Goal: Task Accomplishment & Management: Manage account settings

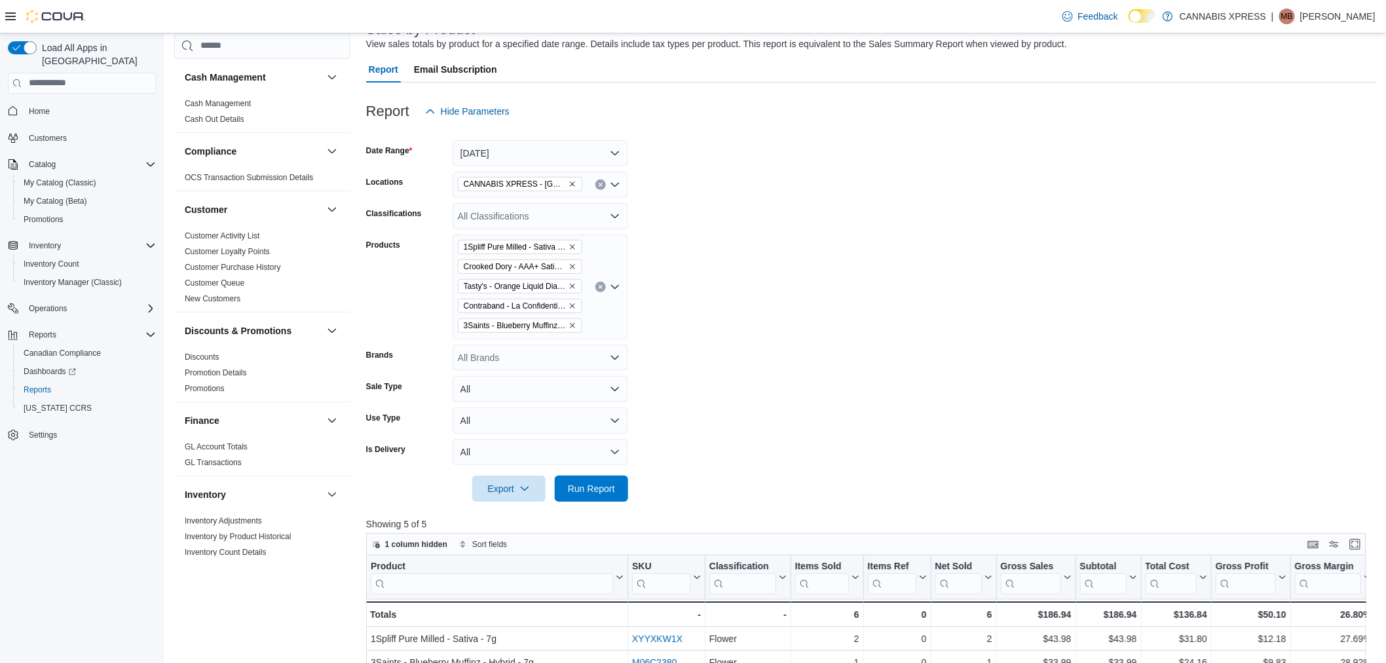
scroll to position [145, 0]
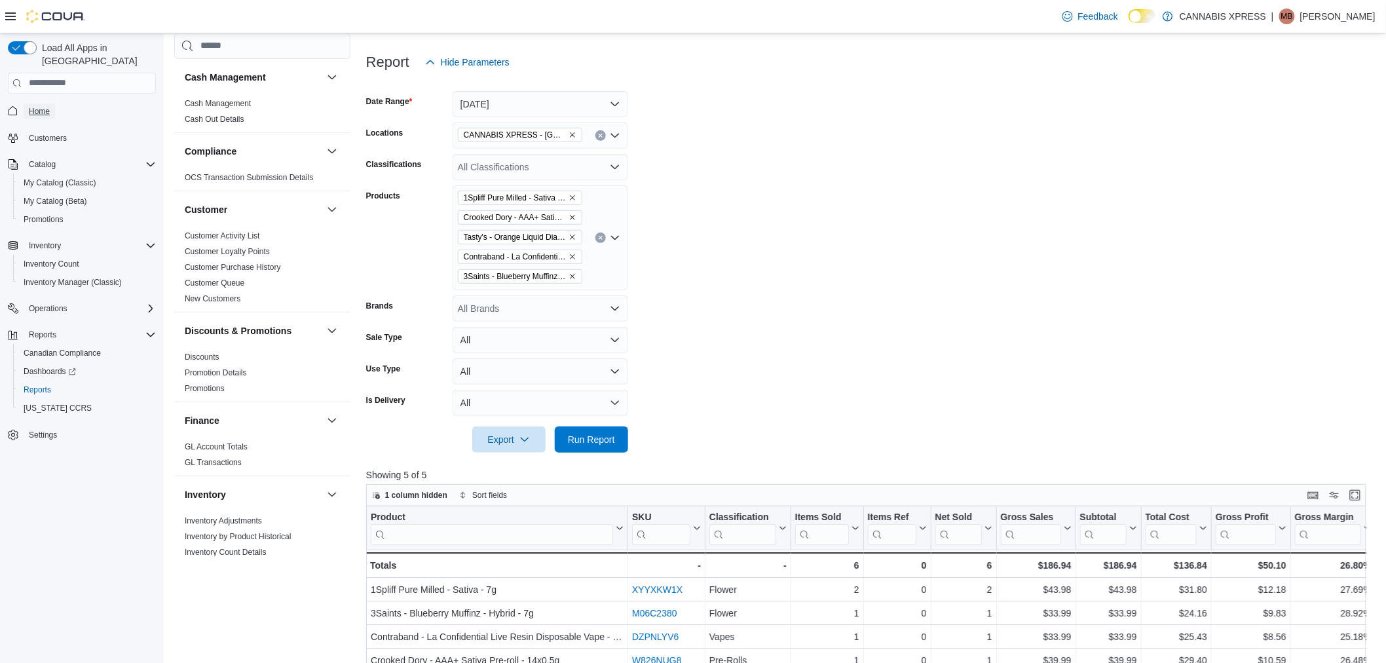
click at [46, 106] on span "Home" at bounding box center [39, 111] width 21 height 10
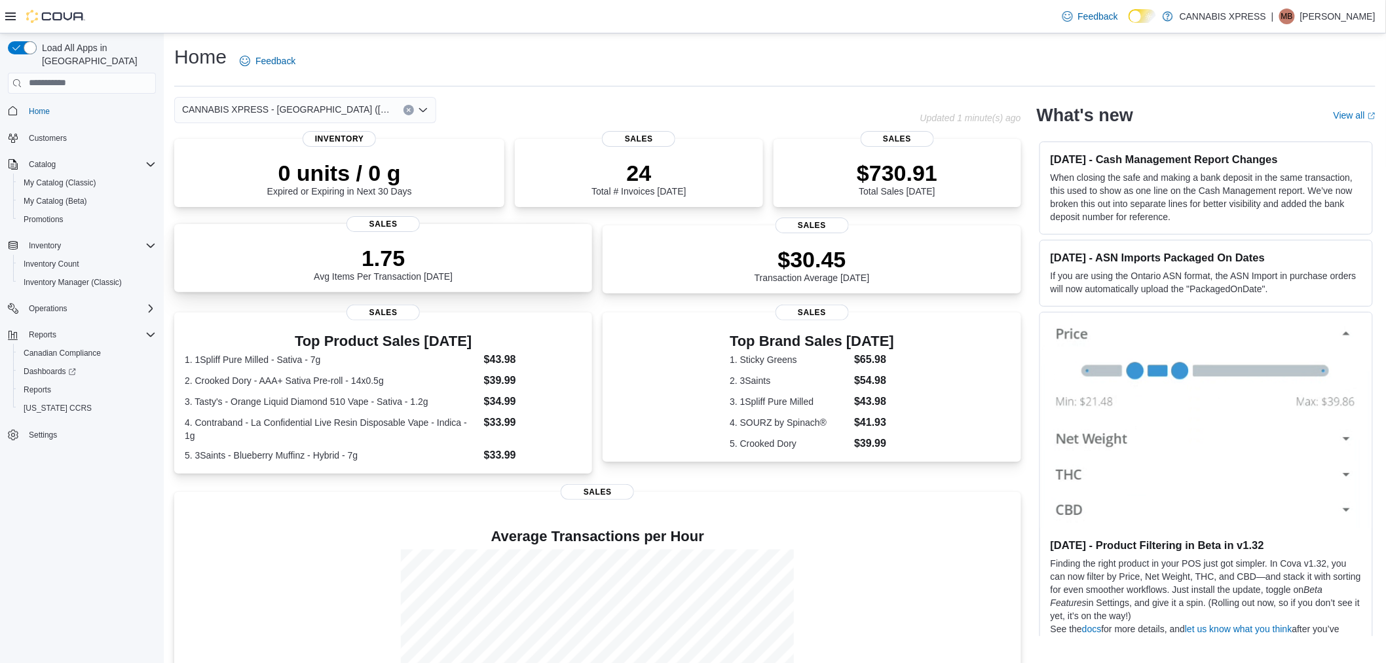
click at [470, 246] on div "1.75 Avg Items Per Transaction Today" at bounding box center [383, 261] width 397 height 42
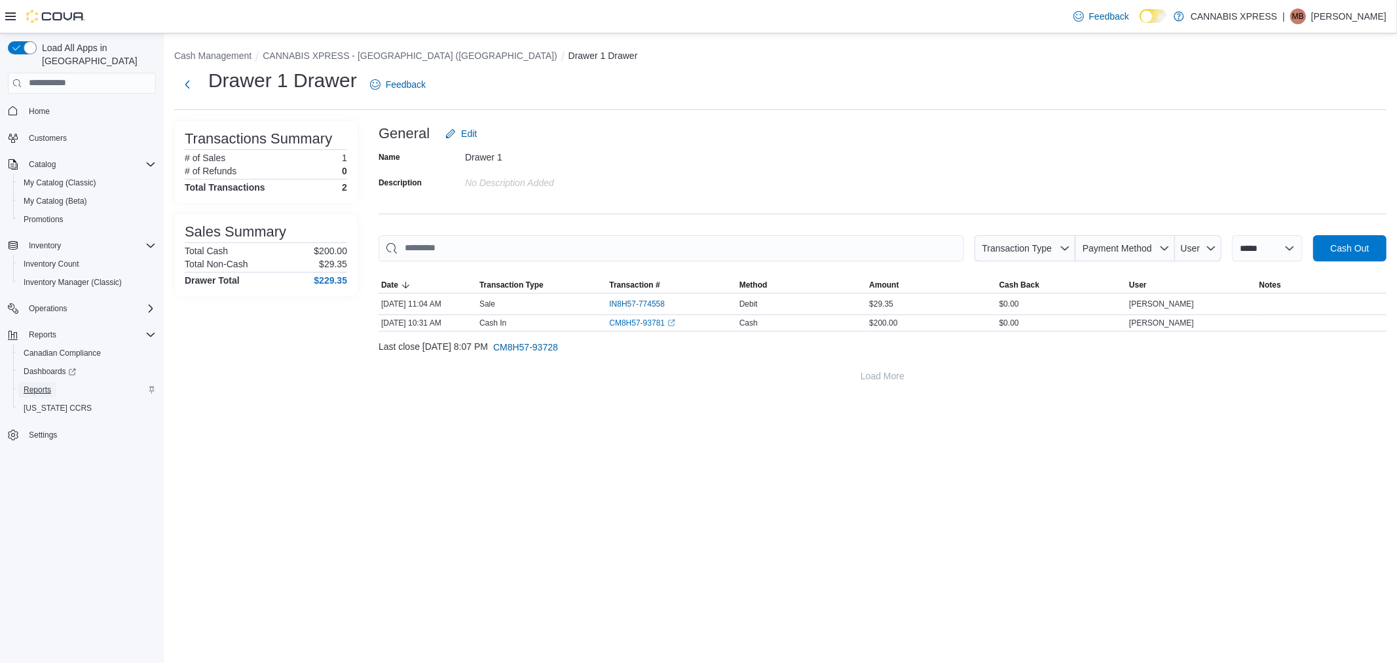
click at [28, 382] on span "Reports" at bounding box center [38, 390] width 28 height 16
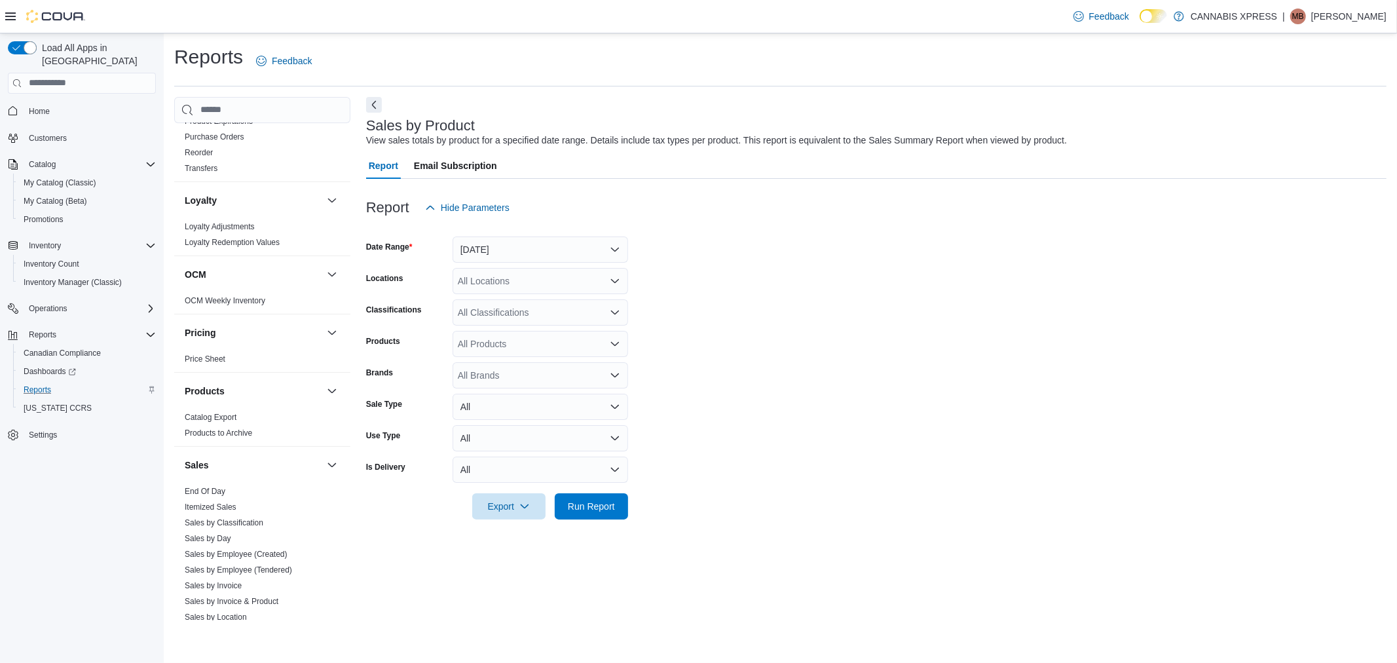
scroll to position [728, 0]
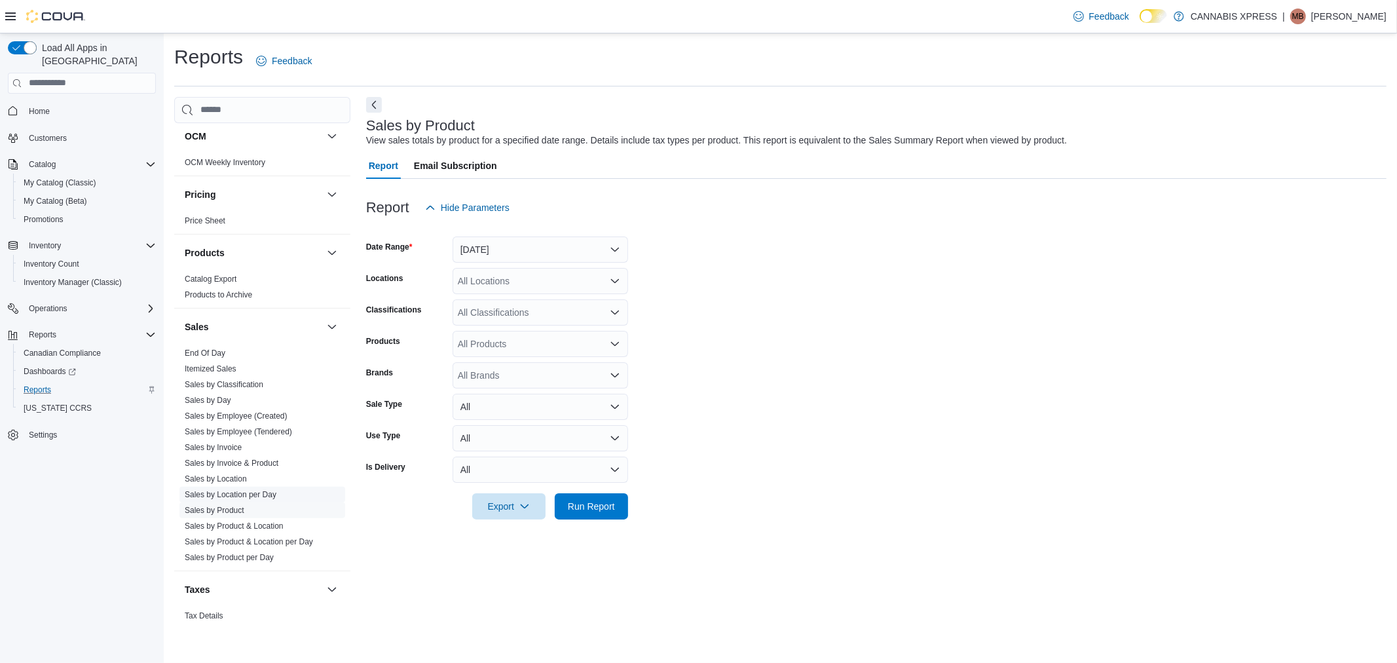
drag, startPoint x: 238, startPoint y: 494, endPoint x: 299, endPoint y: 493, distance: 61.6
click at [238, 494] on link "Sales by Location per Day" at bounding box center [231, 494] width 92 height 9
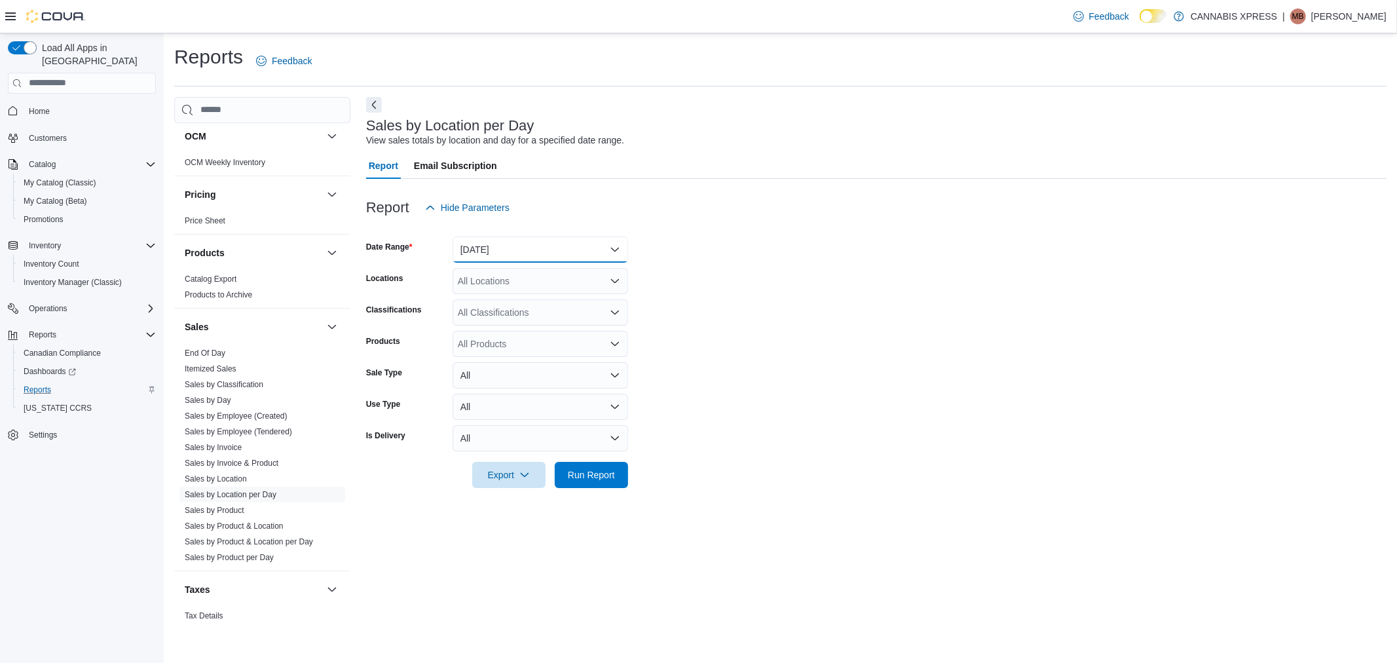
click at [474, 249] on button "Yesterday" at bounding box center [539, 249] width 175 height 26
click at [488, 292] on button "[DATE]" at bounding box center [539, 302] width 175 height 26
click at [495, 290] on div "All Locations" at bounding box center [539, 281] width 175 height 26
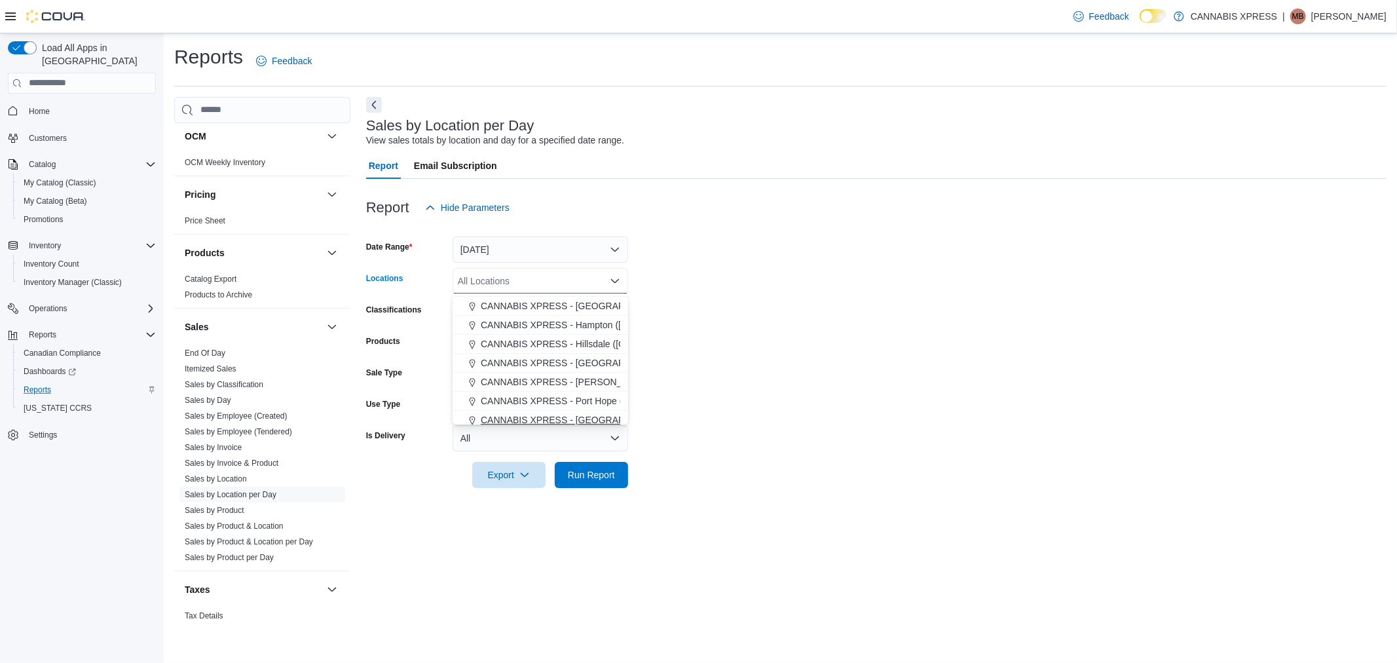
click at [588, 416] on span "CANNABIS XPRESS - [GEOGRAPHIC_DATA] ([GEOGRAPHIC_DATA])" at bounding box center [628, 419] width 294 height 13
click at [581, 475] on span "Run Report" at bounding box center [591, 474] width 47 height 13
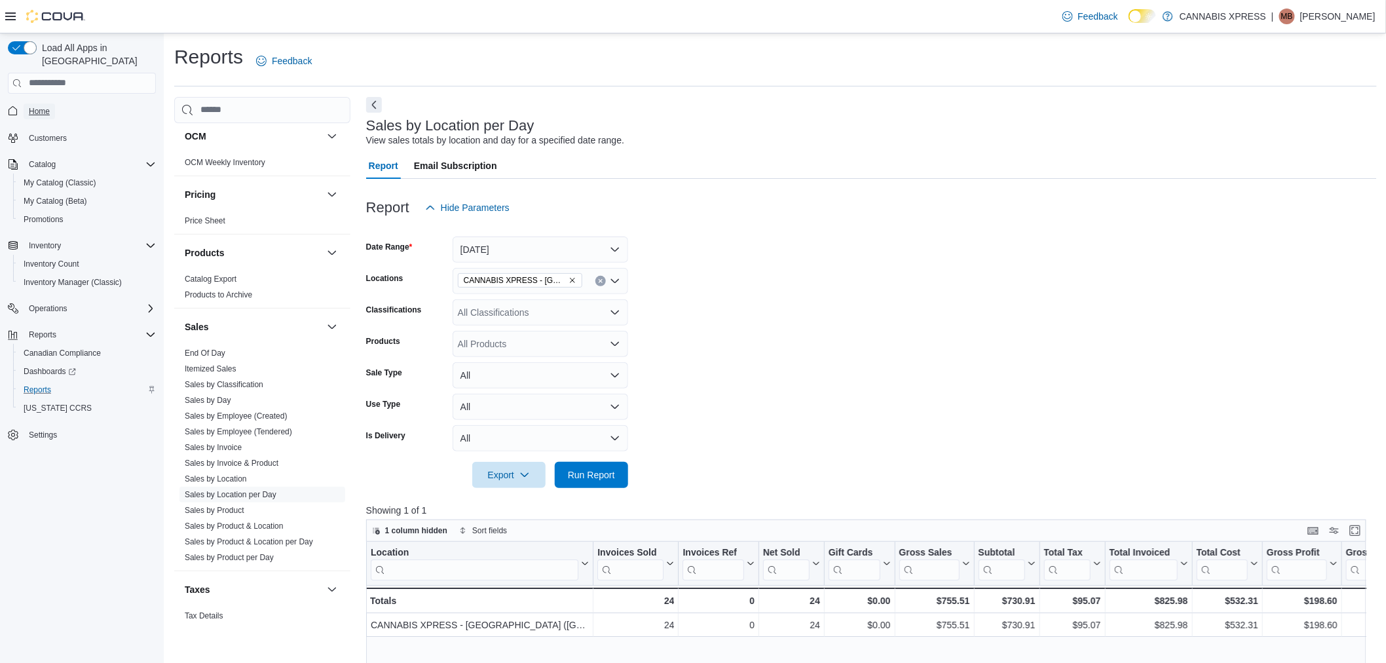
click at [43, 106] on span "Home" at bounding box center [39, 111] width 21 height 10
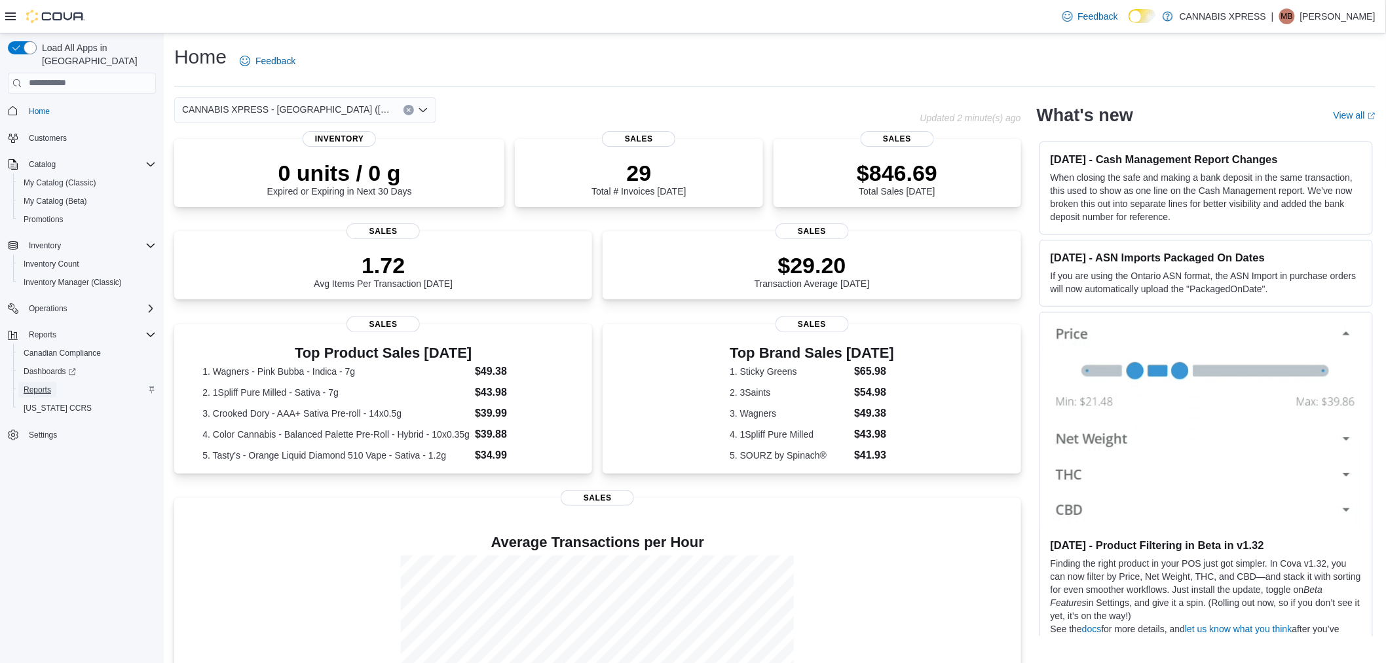
click at [42, 384] on span "Reports" at bounding box center [38, 389] width 28 height 10
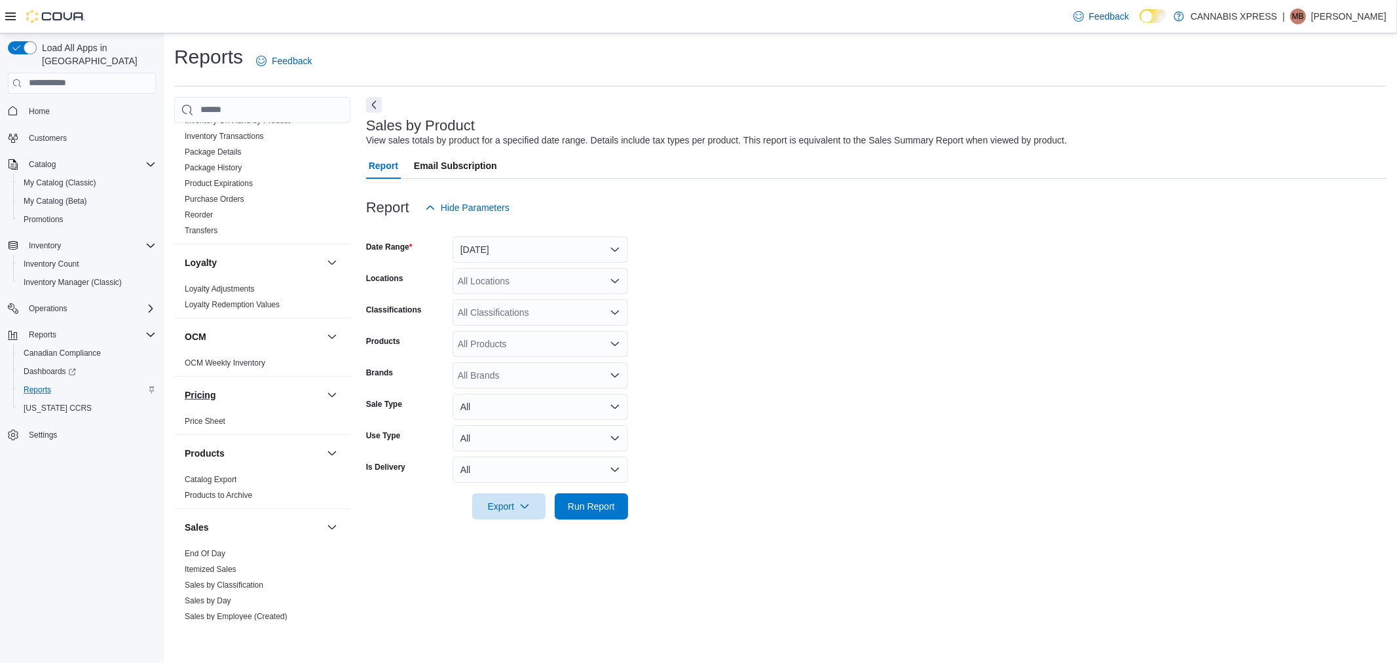
scroll to position [655, 0]
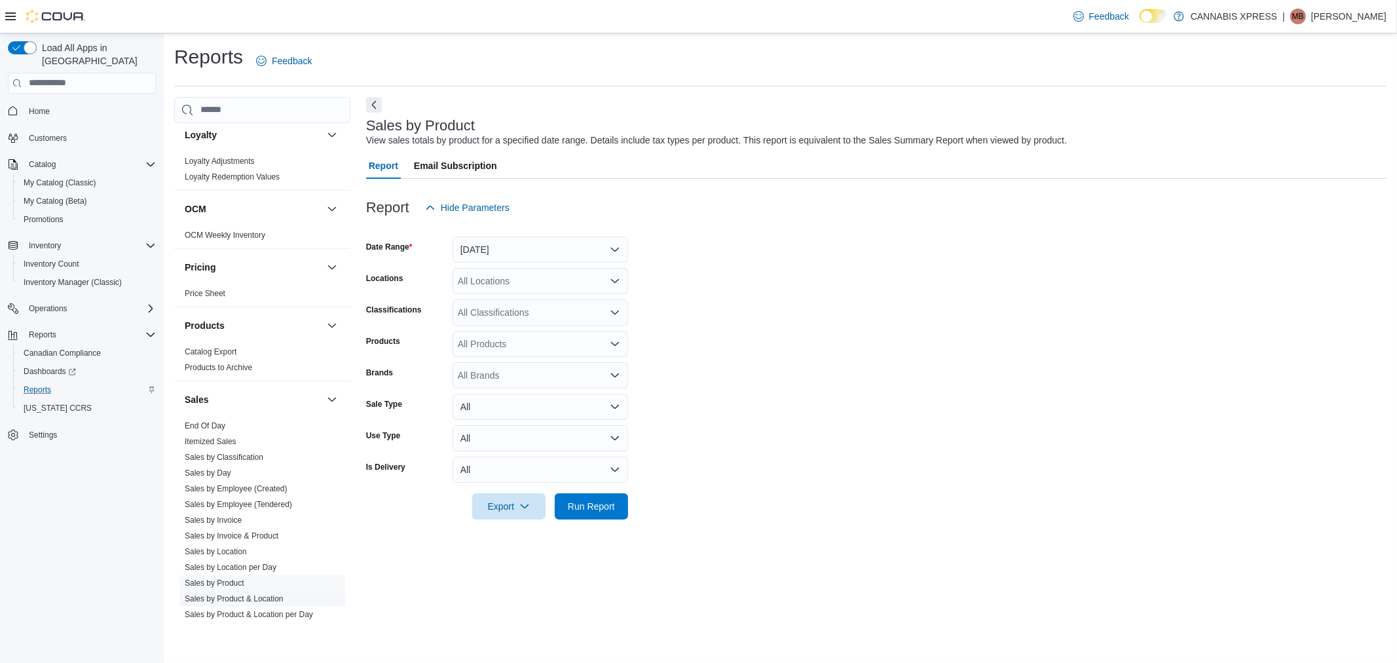
click at [252, 599] on link "Sales by Product & Location" at bounding box center [234, 598] width 99 height 9
click at [253, 566] on link "Sales by Location per Day" at bounding box center [231, 567] width 92 height 9
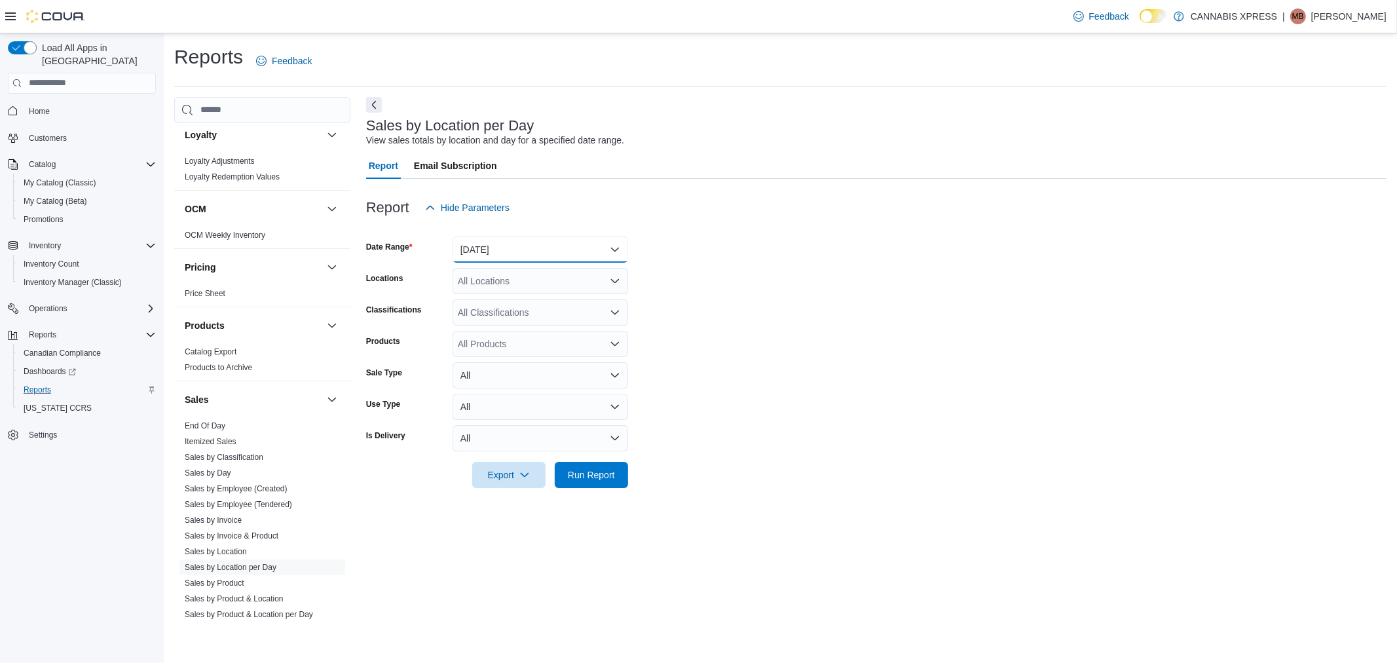
click at [519, 251] on button "Yesterday" at bounding box center [539, 249] width 175 height 26
click at [506, 306] on span "Today" at bounding box center [547, 302] width 149 height 16
click at [505, 278] on div "All Locations" at bounding box center [539, 281] width 175 height 26
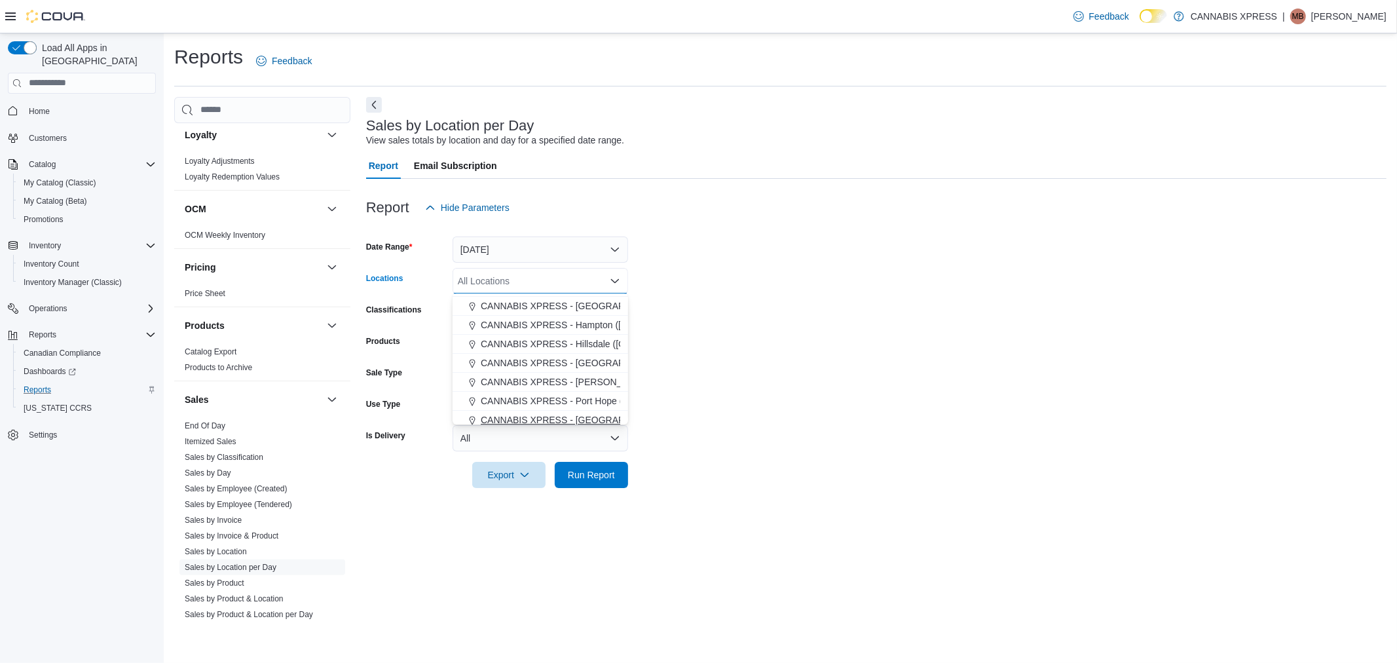
click at [572, 417] on span "CANNABIS XPRESS - [GEOGRAPHIC_DATA] ([GEOGRAPHIC_DATA])" at bounding box center [628, 419] width 294 height 13
click at [587, 466] on span "Run Report" at bounding box center [592, 474] width 58 height 26
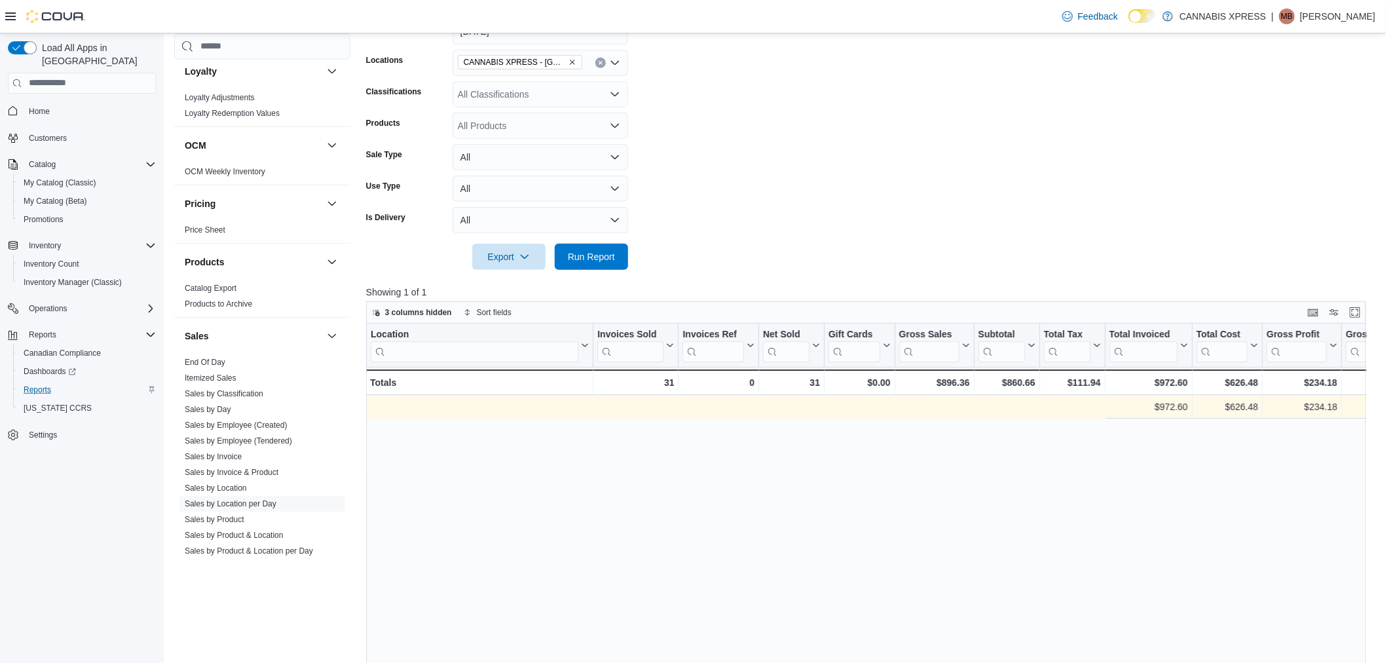
scroll to position [0, 1321]
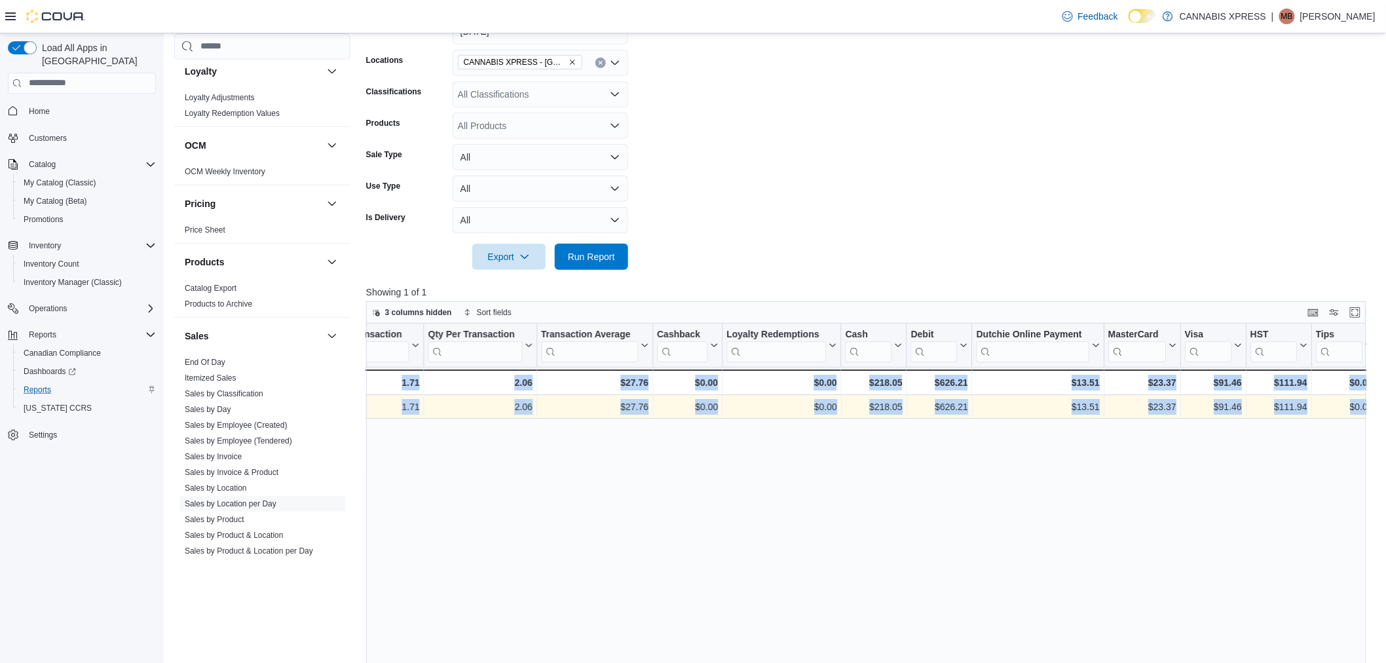
drag, startPoint x: 999, startPoint y: 409, endPoint x: 1547, endPoint y: 428, distance: 547.8
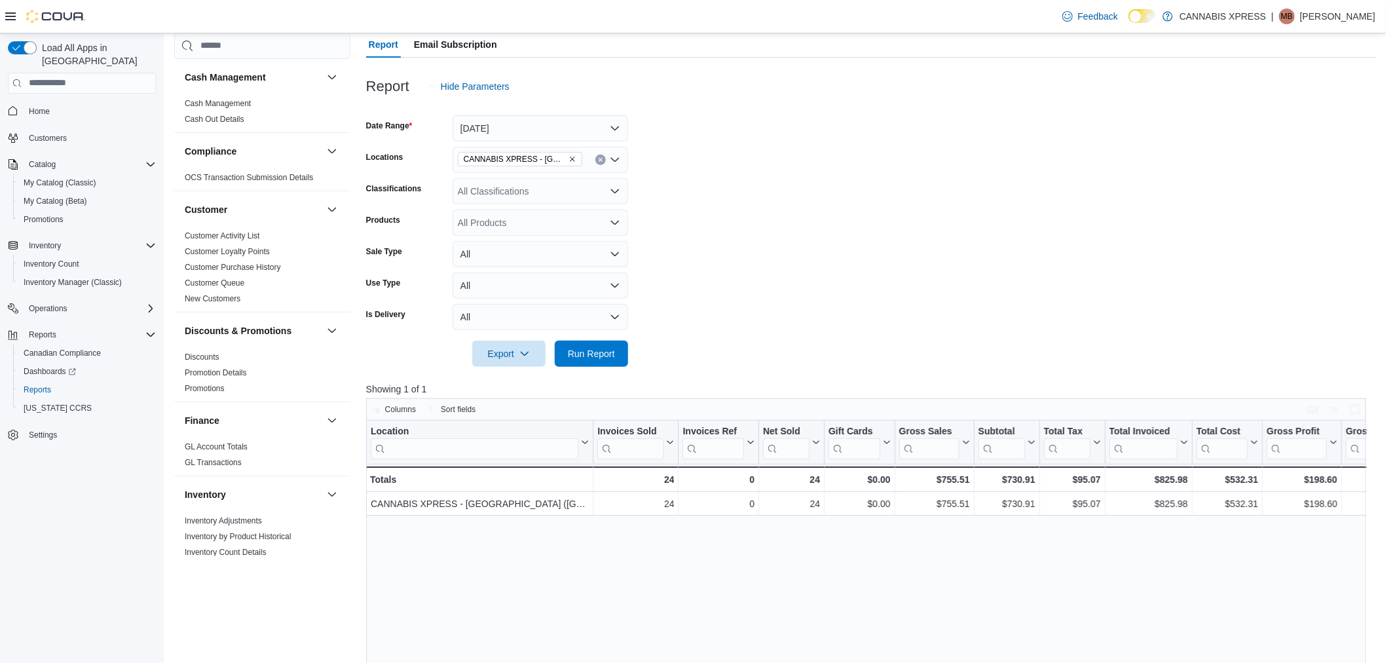
scroll to position [145, 0]
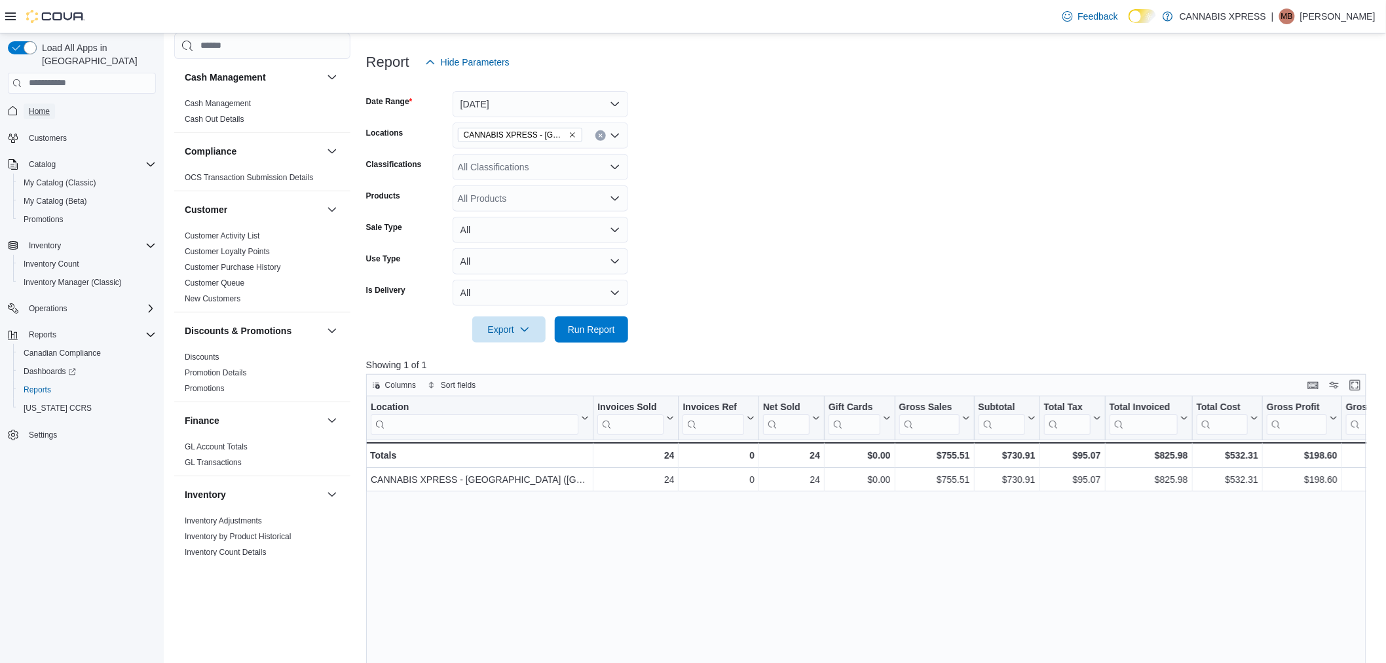
click at [37, 106] on span "Home" at bounding box center [39, 111] width 21 height 10
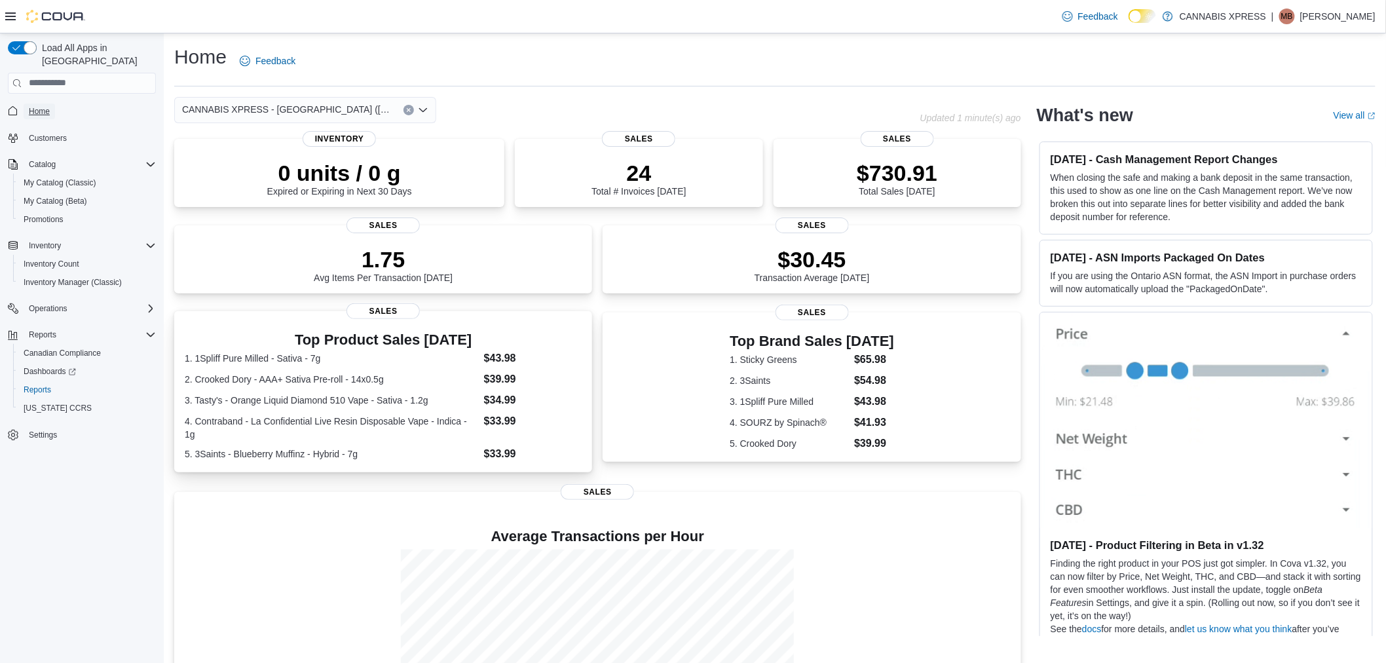
scroll to position [73, 0]
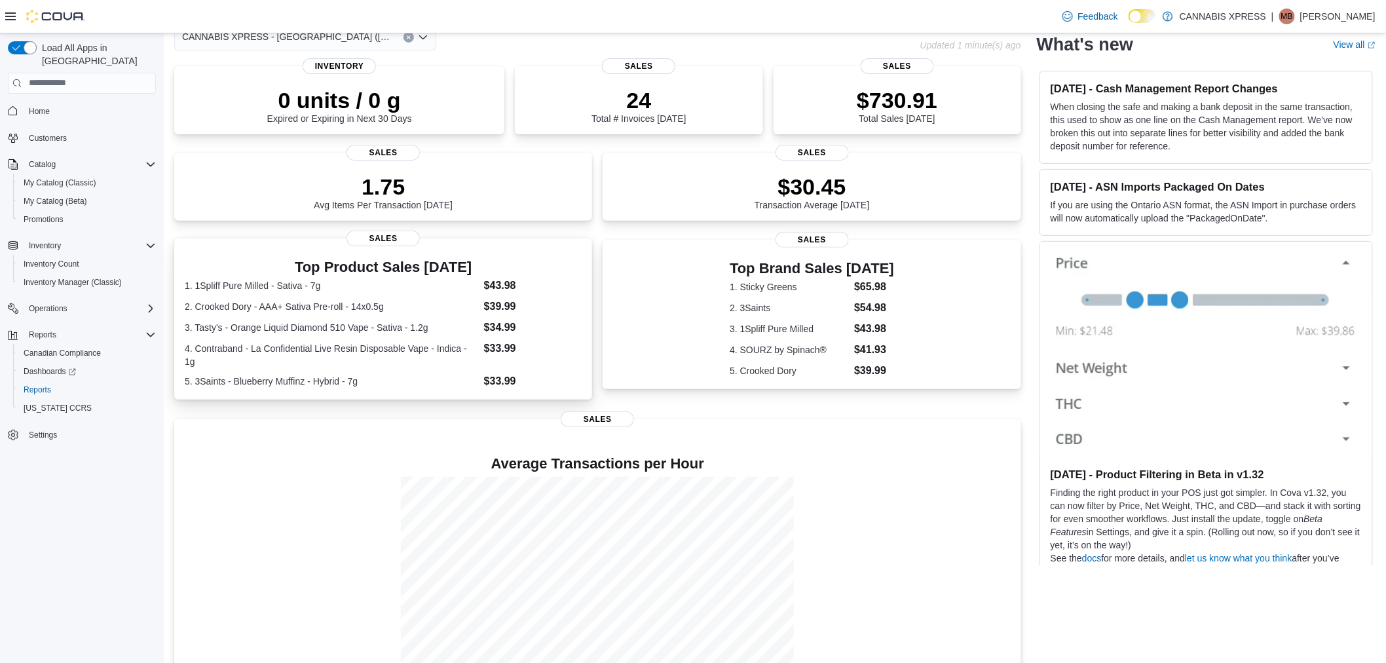
click at [345, 267] on h3 "Top Product Sales [DATE]" at bounding box center [383, 267] width 397 height 16
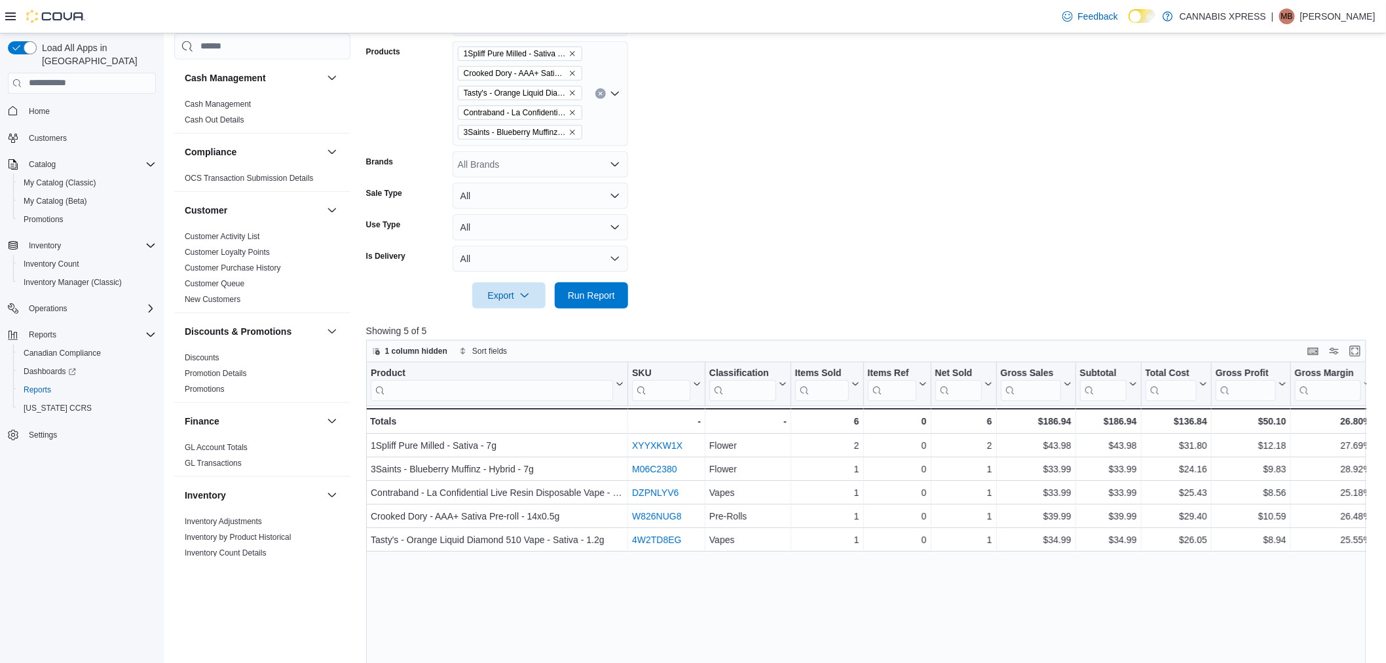
scroll to position [291, 0]
click at [45, 106] on span "Home" at bounding box center [39, 111] width 21 height 10
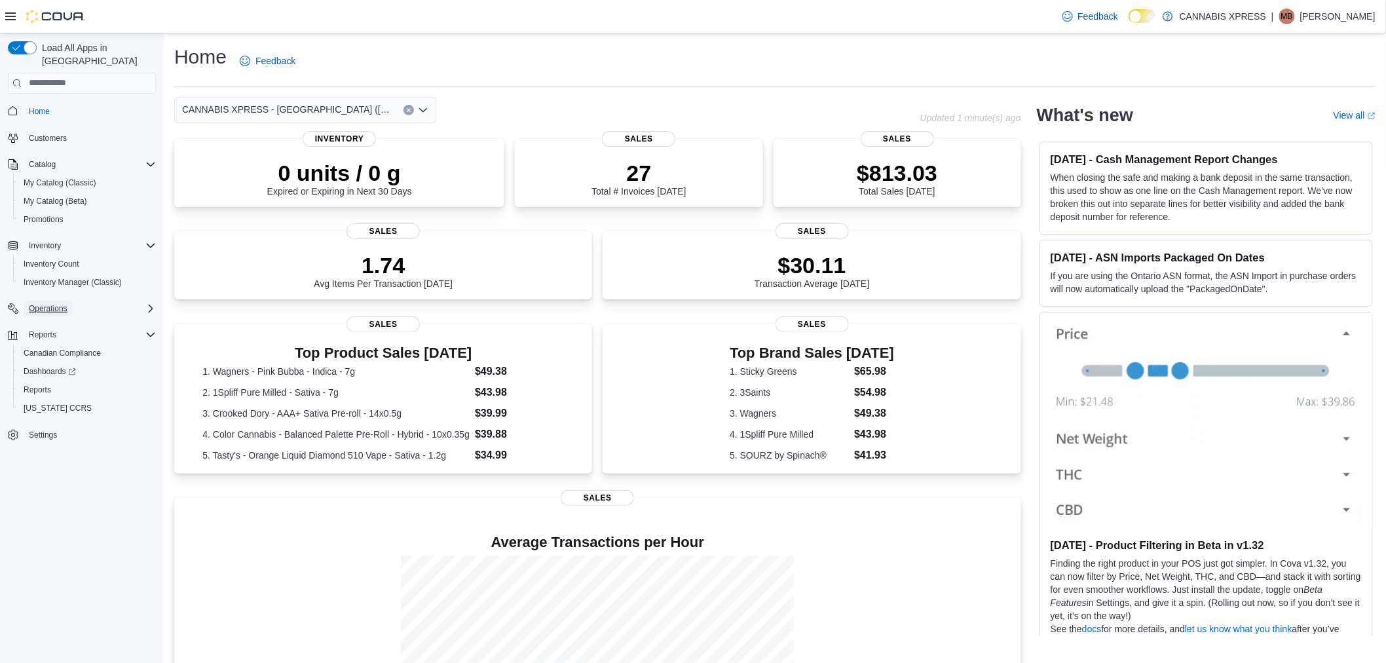
click at [40, 303] on span "Operations" at bounding box center [48, 308] width 39 height 10
click at [74, 322] on span "Cash Management" at bounding box center [57, 327] width 66 height 10
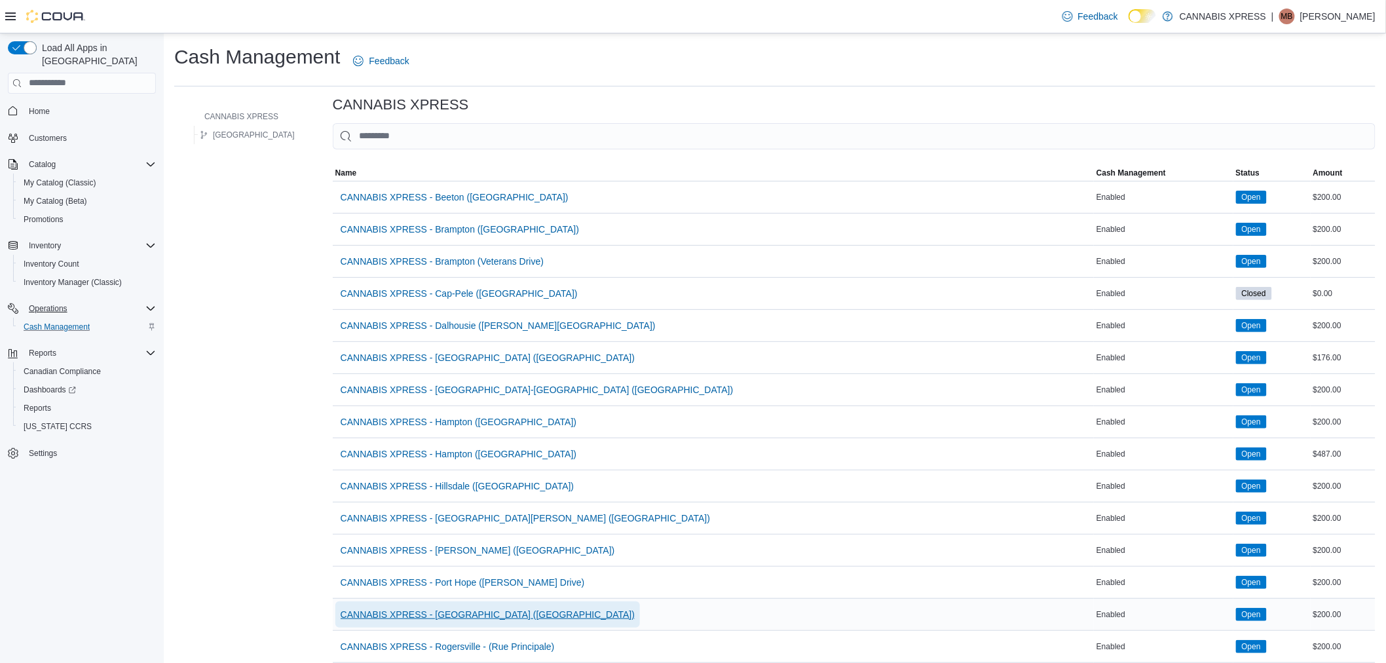
click at [466, 616] on span "CANNABIS XPRESS - [GEOGRAPHIC_DATA] ([GEOGRAPHIC_DATA])" at bounding box center [488, 614] width 294 height 13
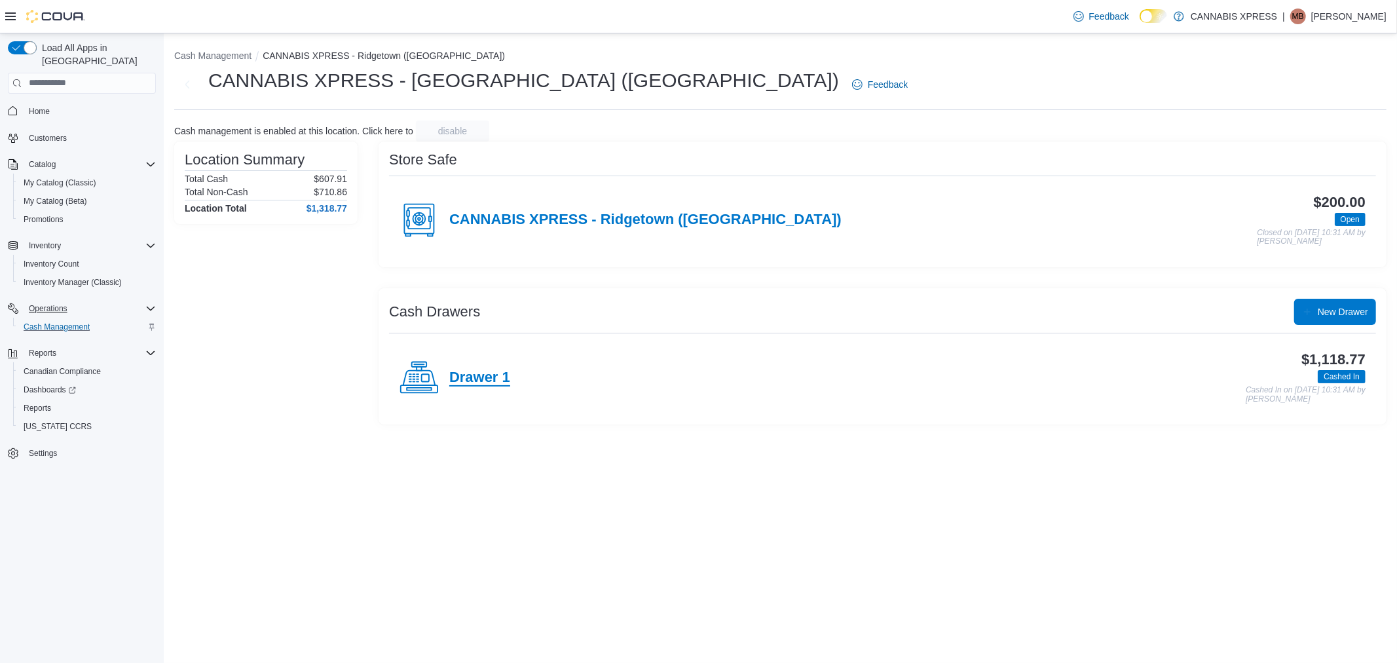
click at [475, 376] on h4 "Drawer 1" at bounding box center [479, 377] width 61 height 17
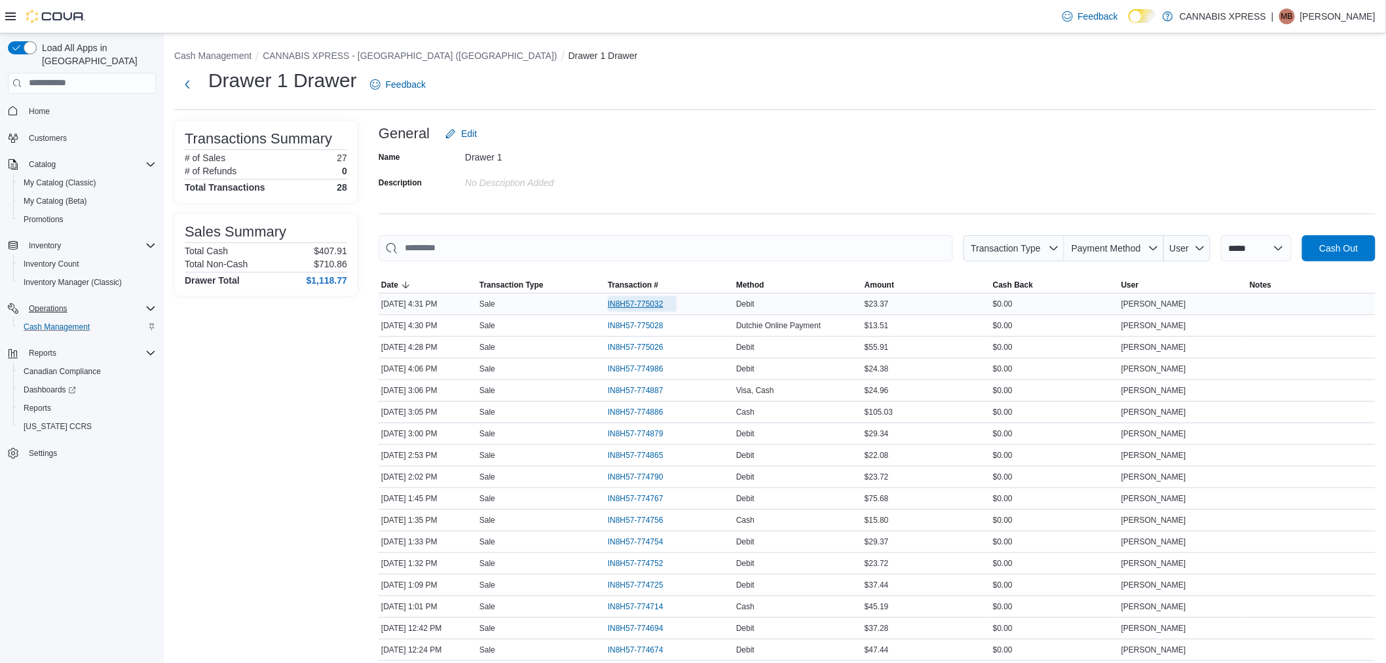
click at [631, 304] on span "IN8H57-775032" at bounding box center [636, 304] width 56 height 10
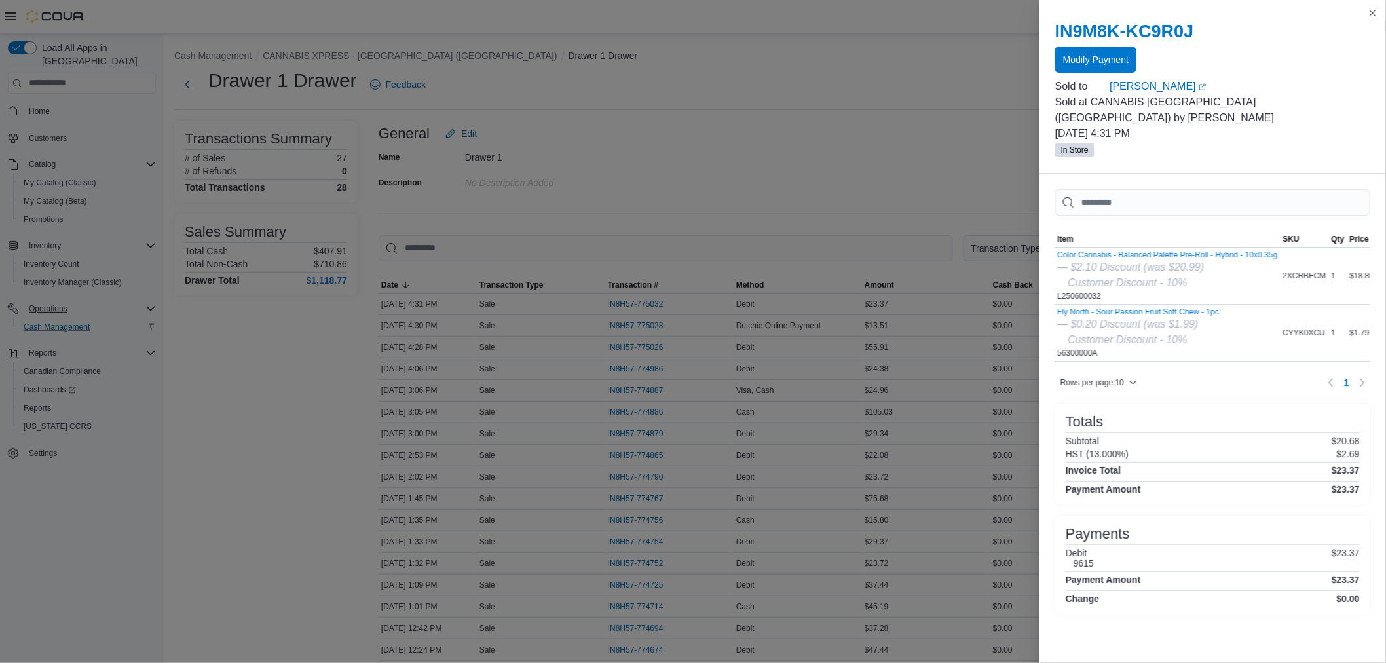
click at [1116, 54] on span "Modify Payment" at bounding box center [1095, 59] width 65 height 13
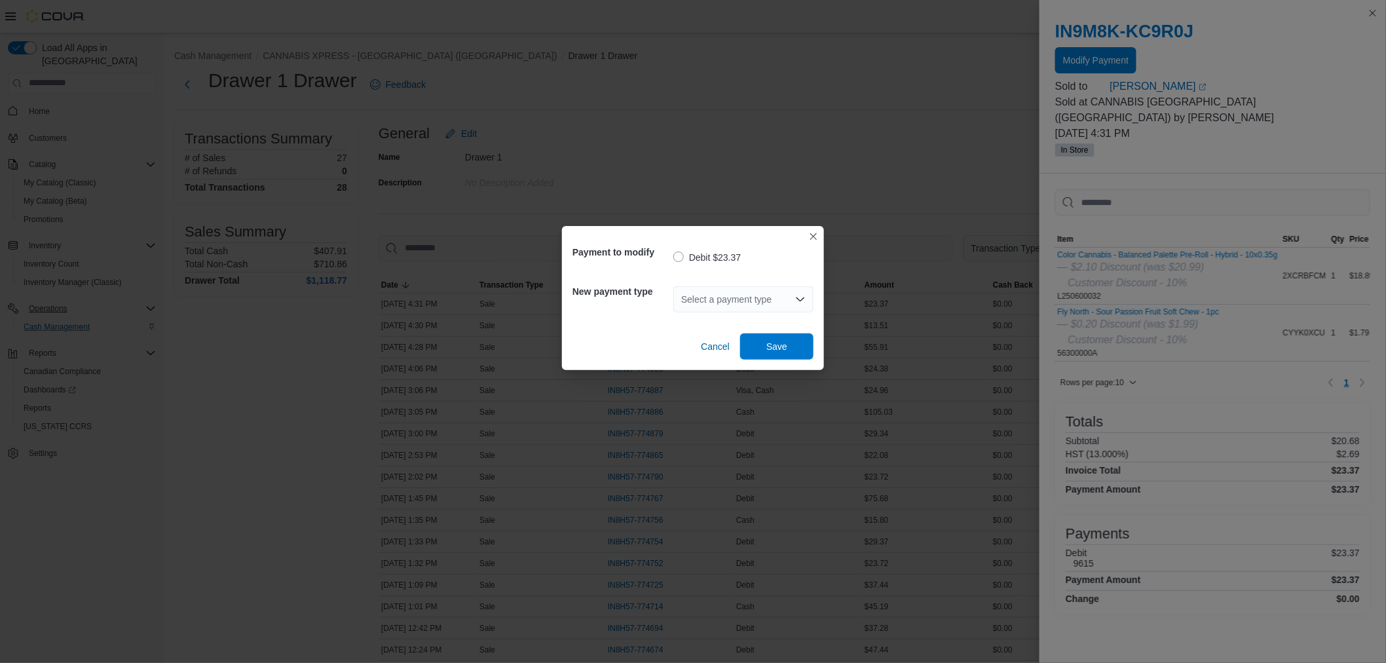
click at [718, 299] on div "Select a payment type" at bounding box center [743, 299] width 140 height 26
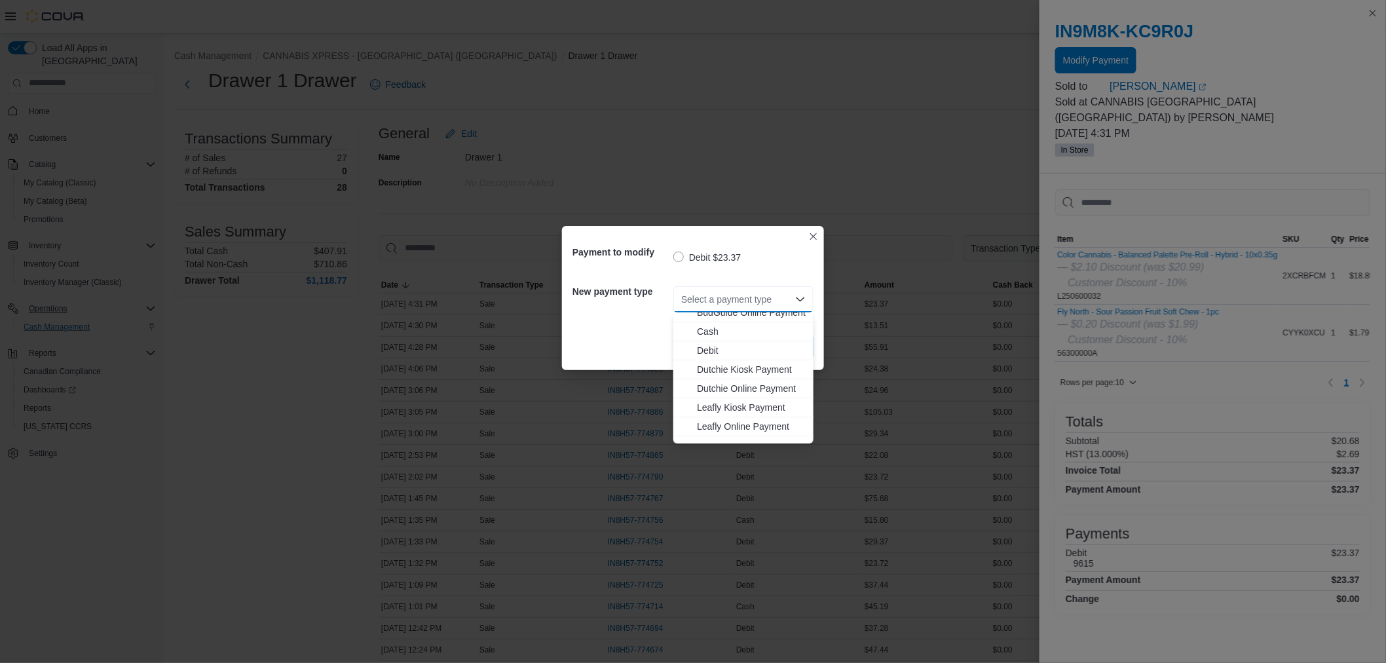
scroll to position [73, 0]
click at [714, 414] on span "MasterCard" at bounding box center [751, 419] width 109 height 13
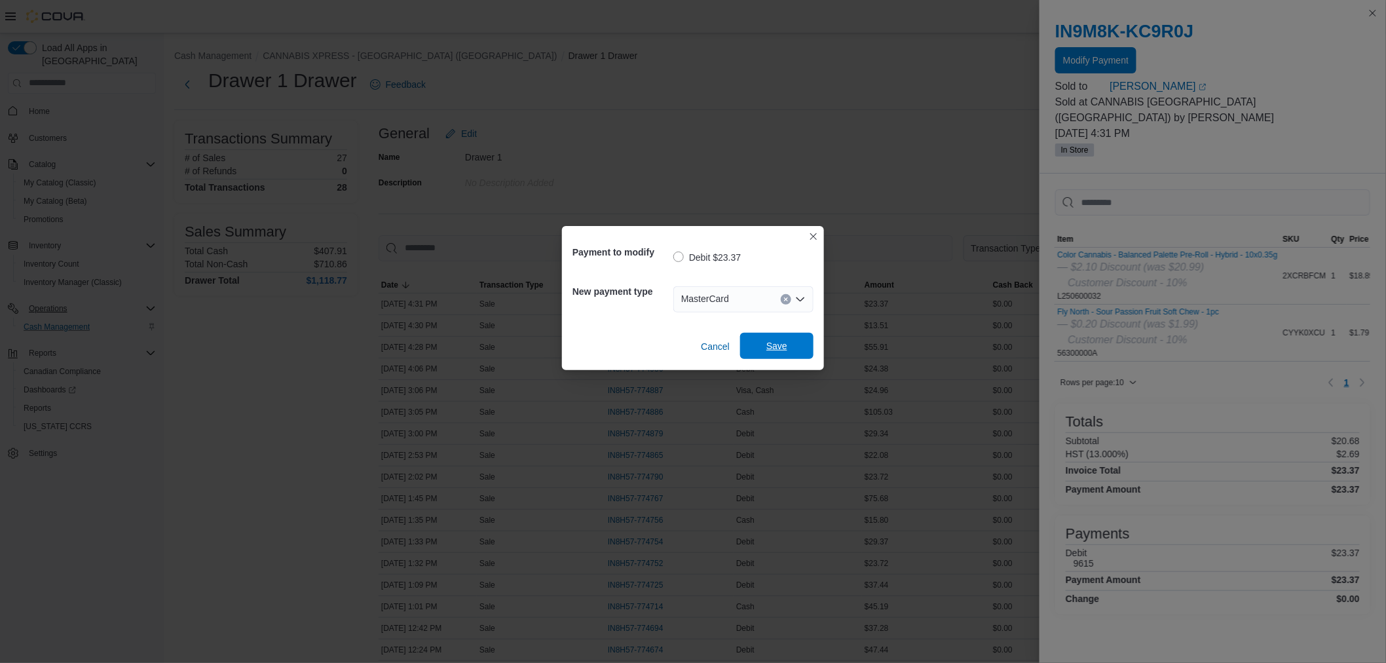
drag, startPoint x: 760, startPoint y: 339, endPoint x: 750, endPoint y: 341, distance: 10.0
click at [758, 341] on span "Save" at bounding box center [777, 346] width 58 height 26
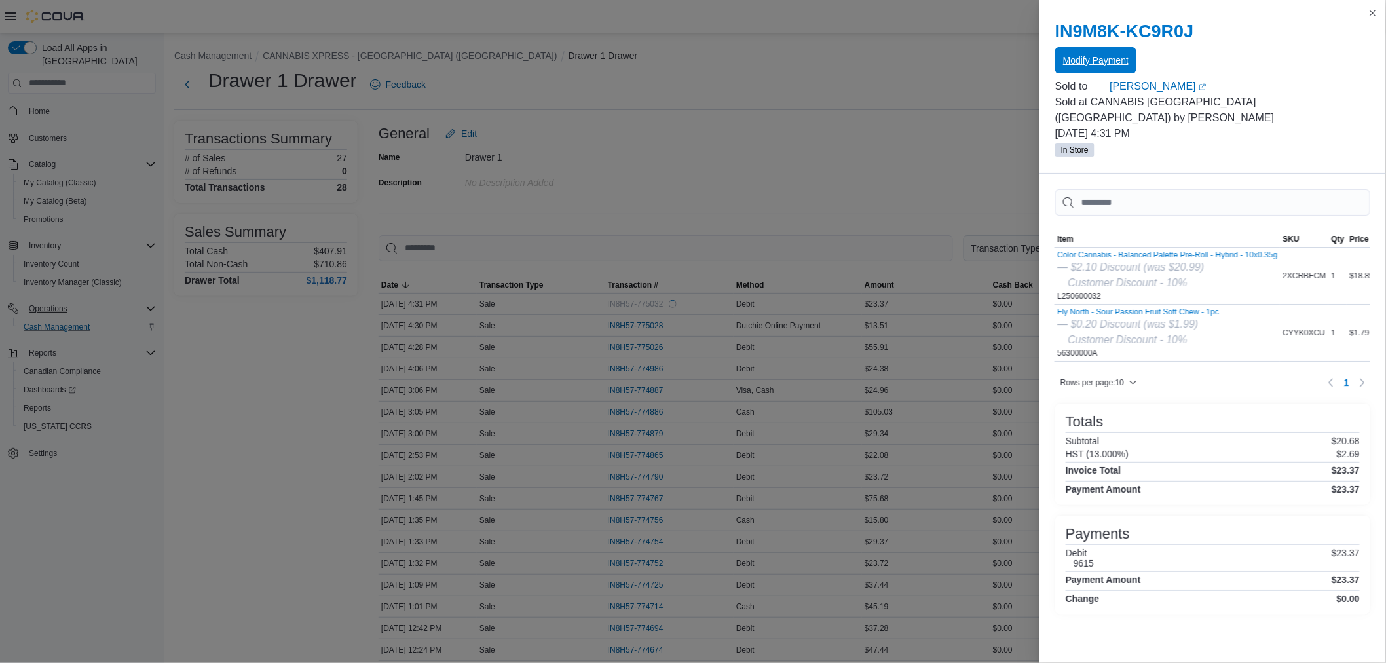
scroll to position [0, 0]
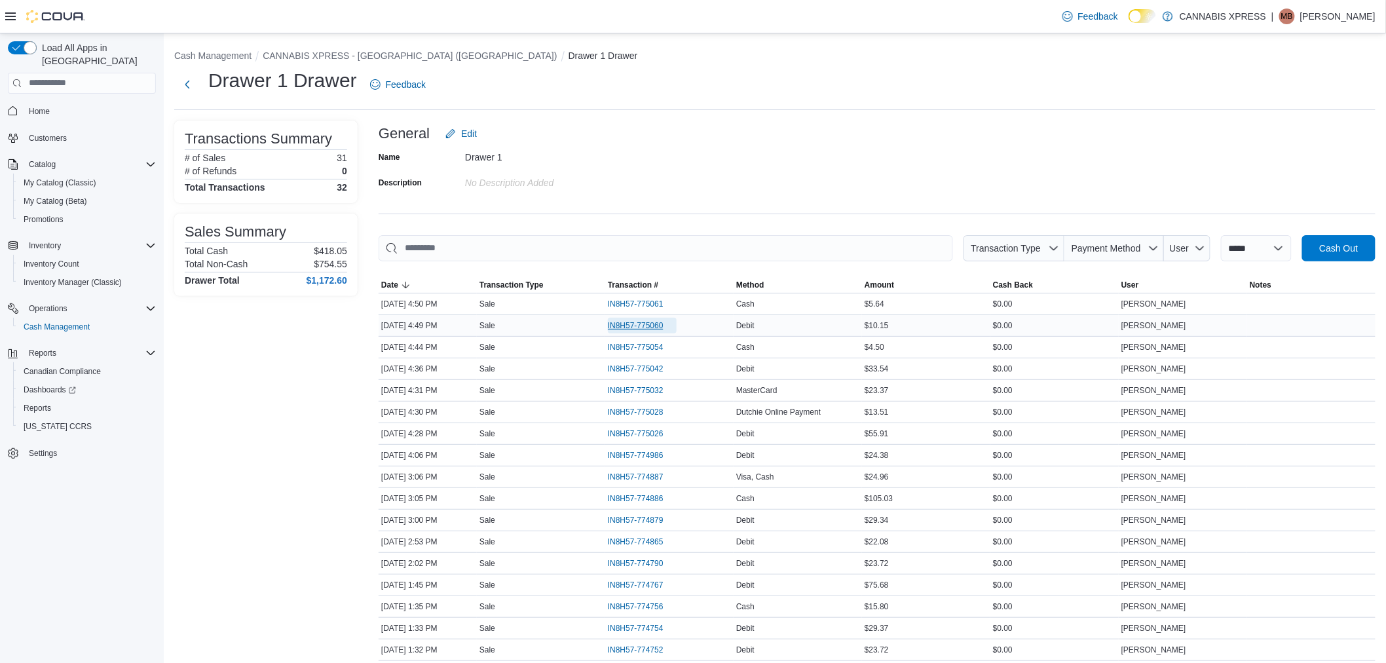
click at [655, 326] on span "IN8H57-775060" at bounding box center [636, 325] width 56 height 10
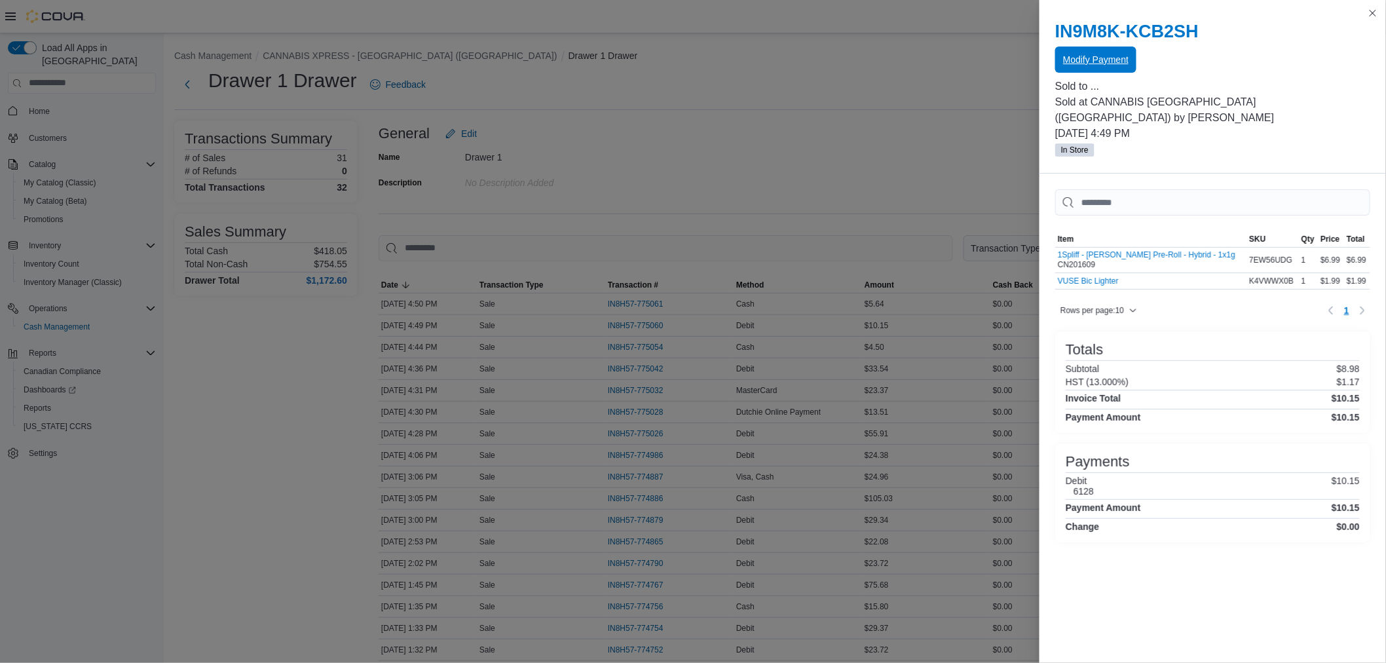
click at [1113, 57] on span "Modify Payment" at bounding box center [1095, 59] width 65 height 13
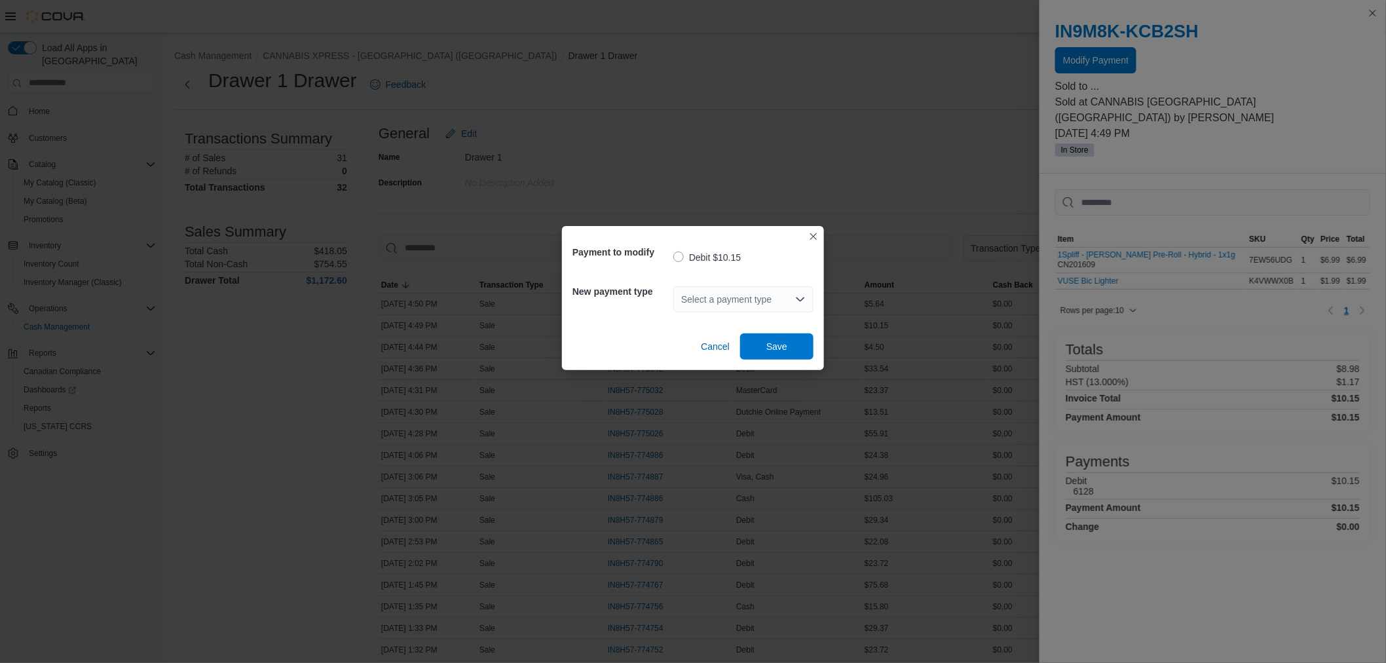
click at [728, 295] on div "Select a payment type" at bounding box center [743, 299] width 140 height 26
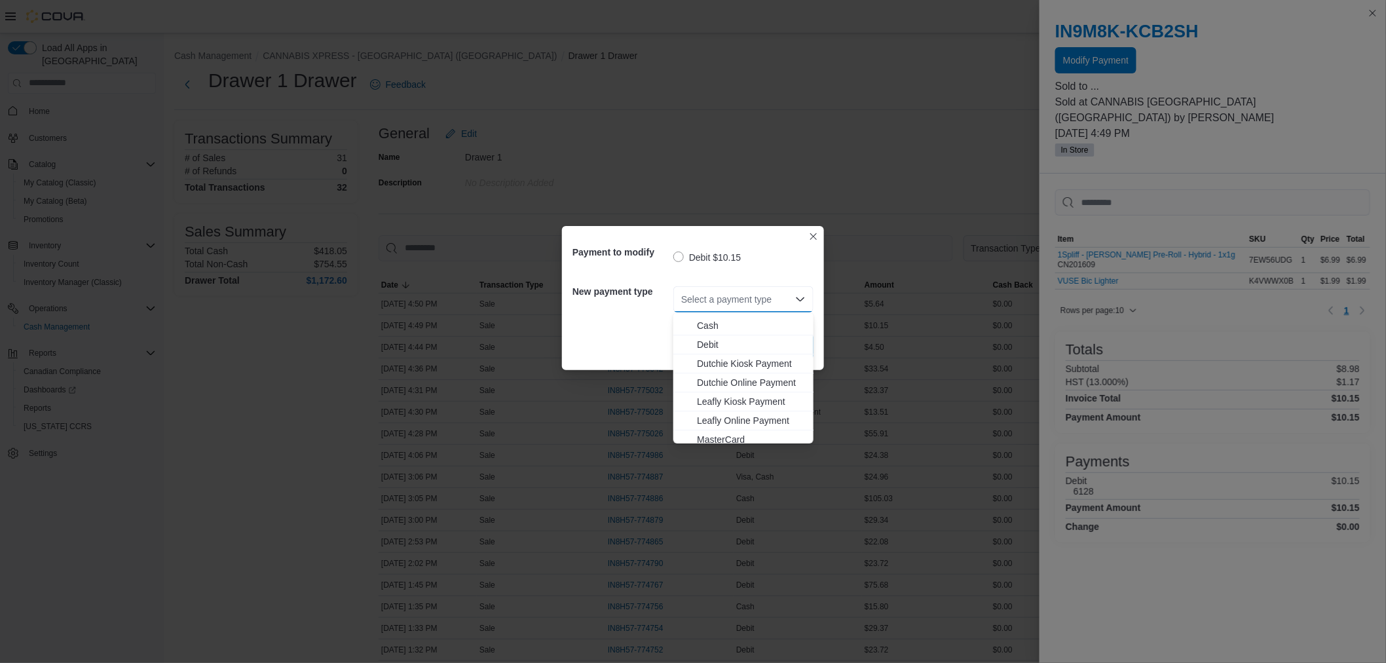
scroll to position [134, 0]
click at [717, 416] on span "Visa" at bounding box center [751, 415] width 109 height 13
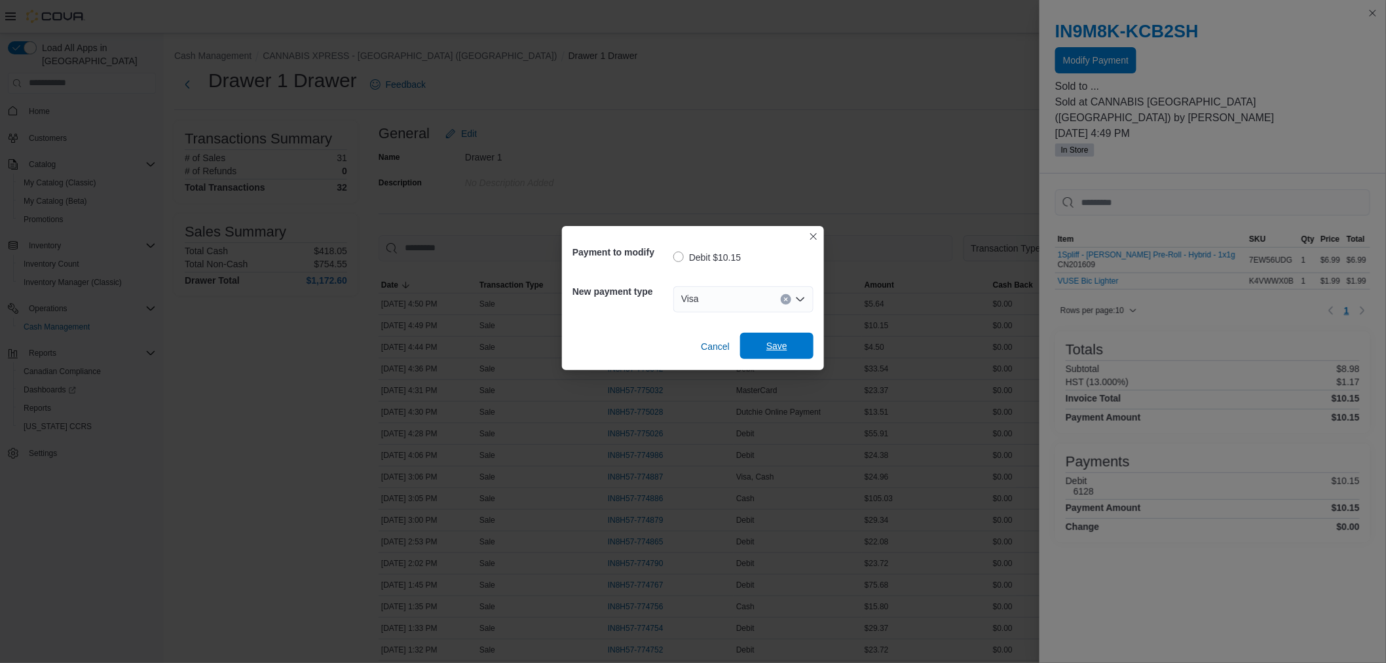
click at [780, 339] on span "Save" at bounding box center [777, 346] width 58 height 26
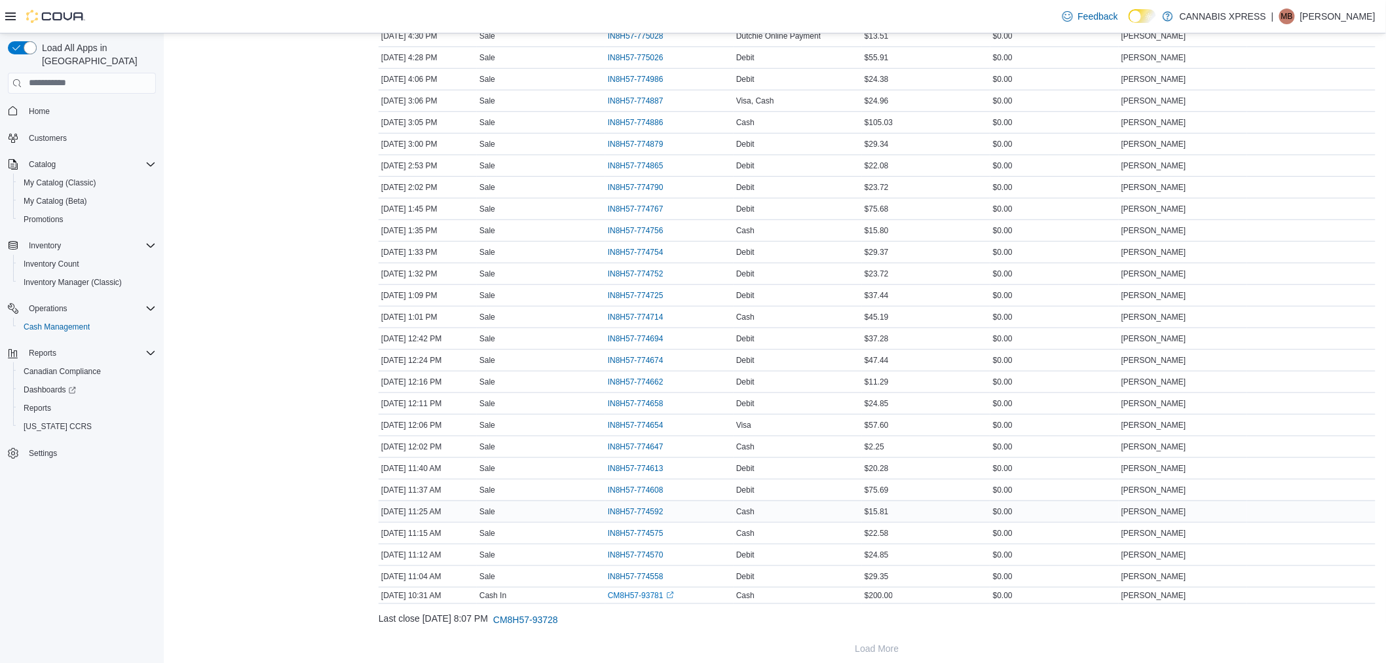
scroll to position [387, 0]
click at [640, 566] on span "IN8H57-774558" at bounding box center [636, 567] width 56 height 10
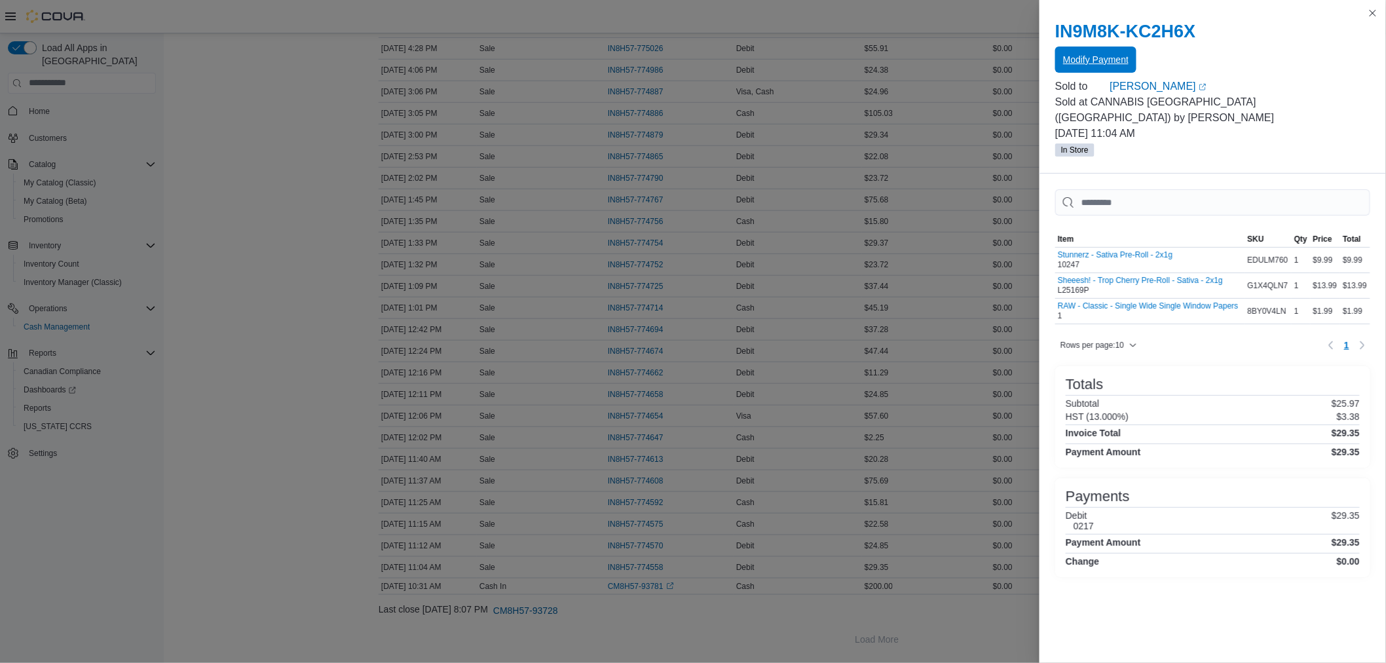
click at [1111, 65] on span "Modify Payment" at bounding box center [1095, 59] width 65 height 13
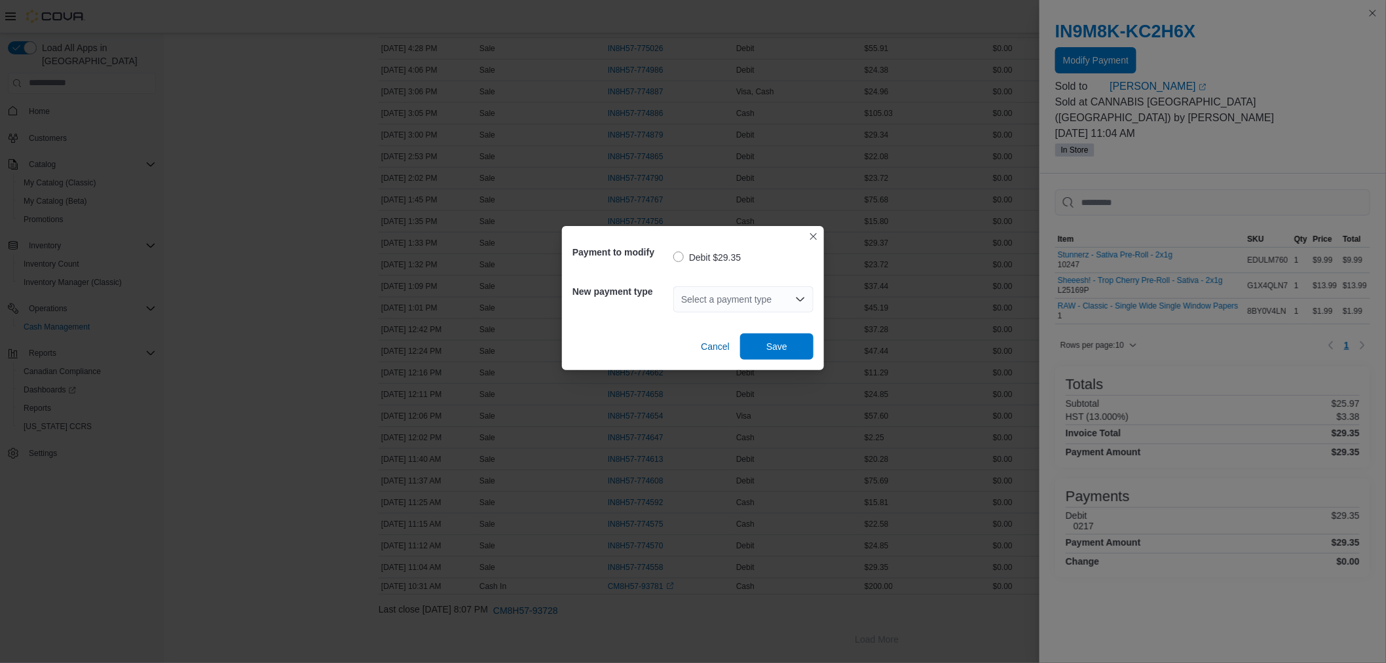
click at [748, 300] on div "Select a payment type" at bounding box center [743, 299] width 140 height 26
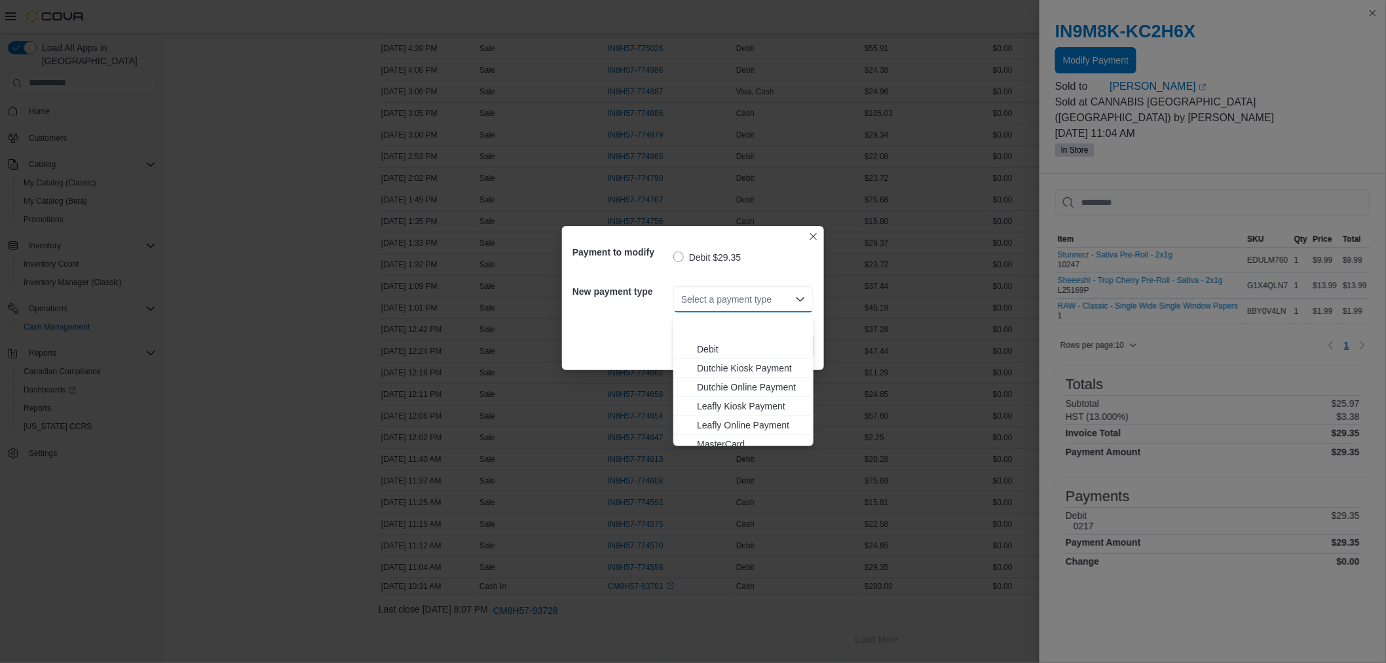
scroll to position [134, 0]
click at [709, 354] on span "MasterCard" at bounding box center [751, 360] width 109 height 13
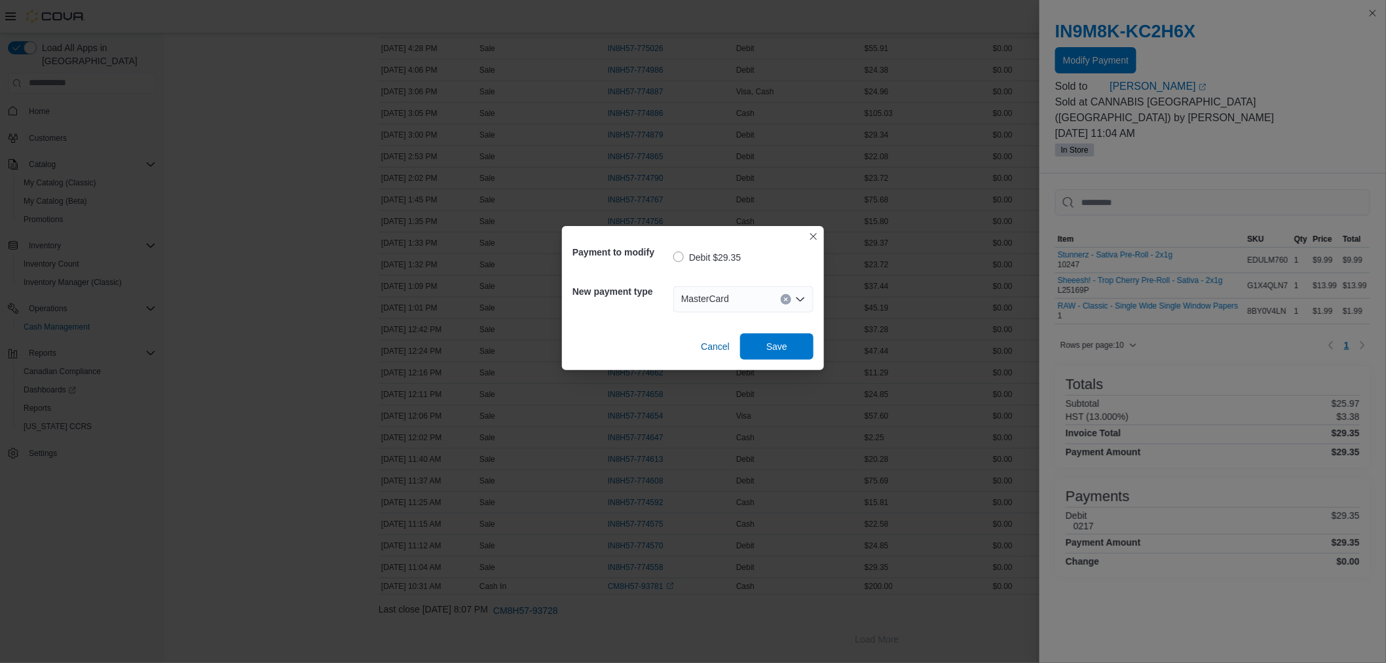
click at [781, 331] on div "Cancel Save" at bounding box center [692, 341] width 241 height 37
click at [780, 341] on span "Save" at bounding box center [776, 345] width 21 height 13
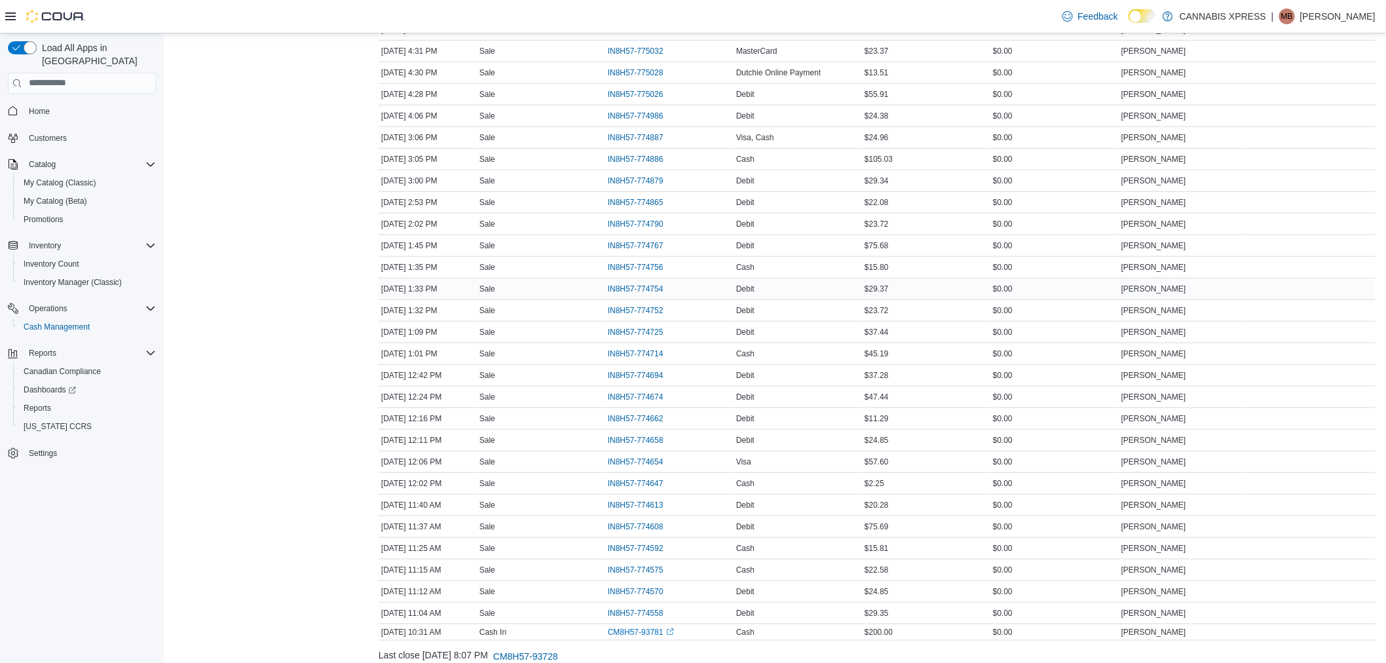
scroll to position [314, 0]
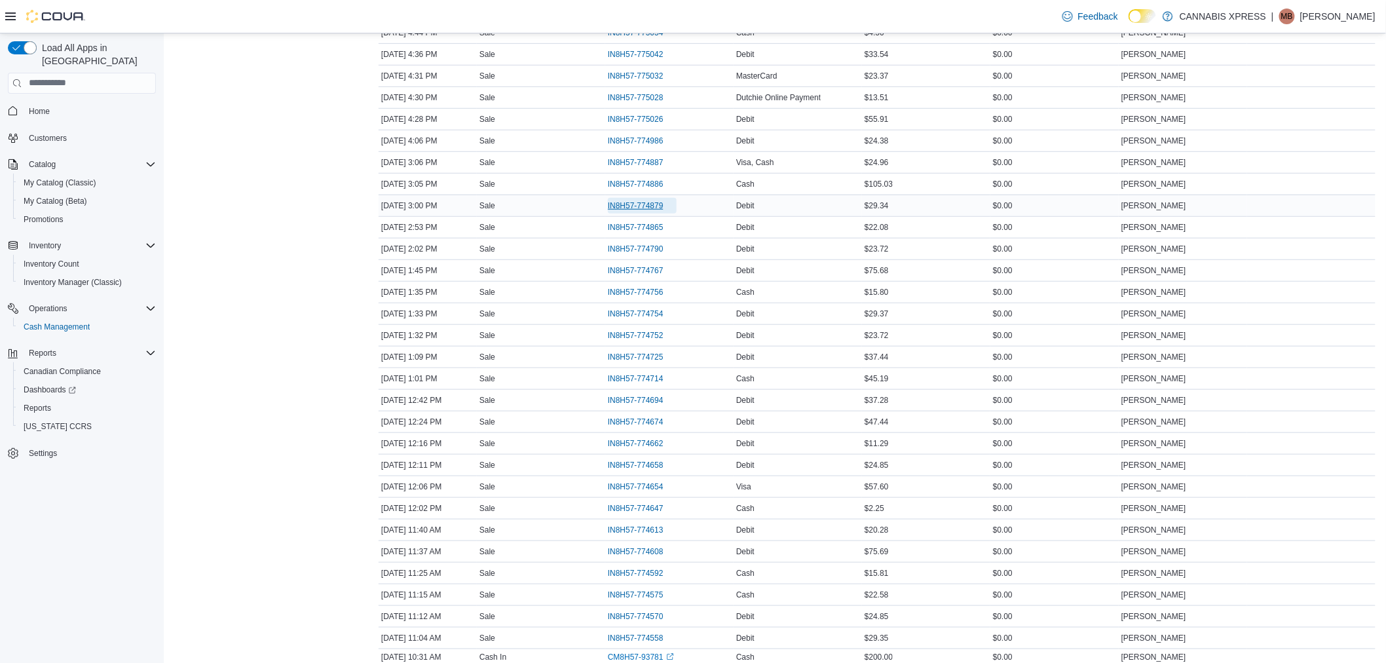
click at [663, 204] on span "IN8H57-774879" at bounding box center [636, 205] width 56 height 10
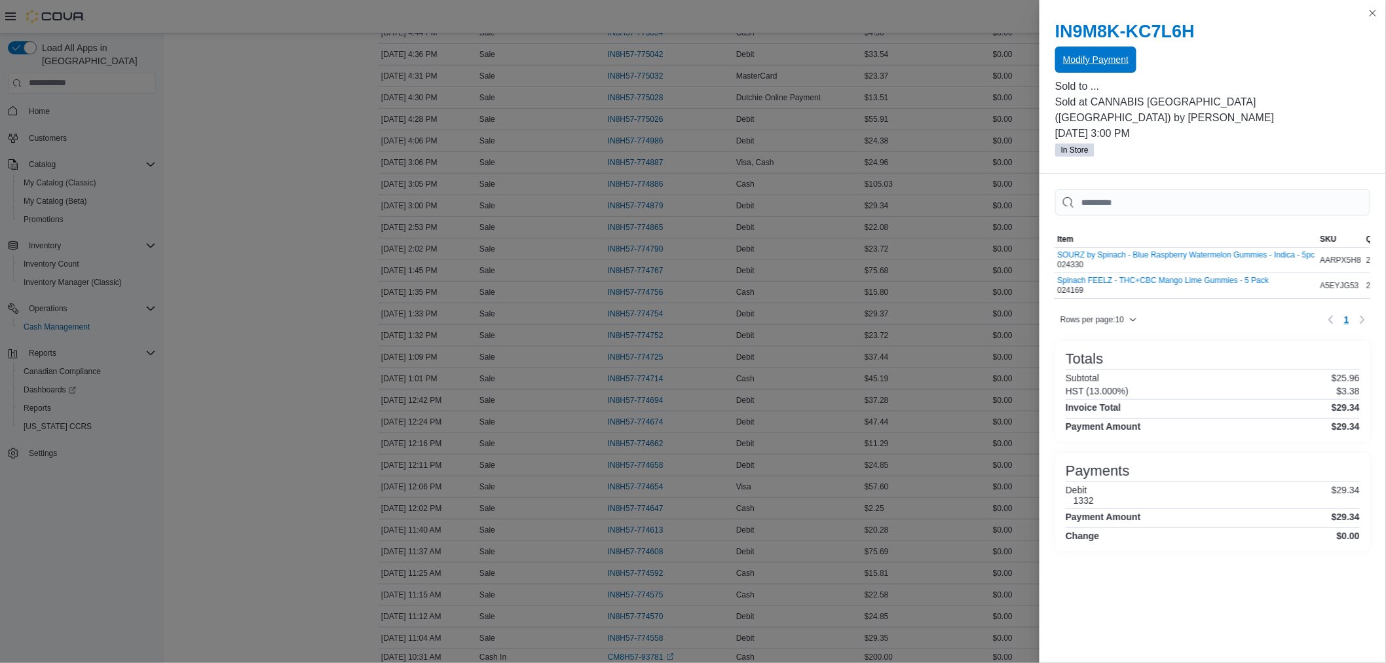
click at [1085, 64] on span "Modify Payment" at bounding box center [1095, 59] width 65 height 13
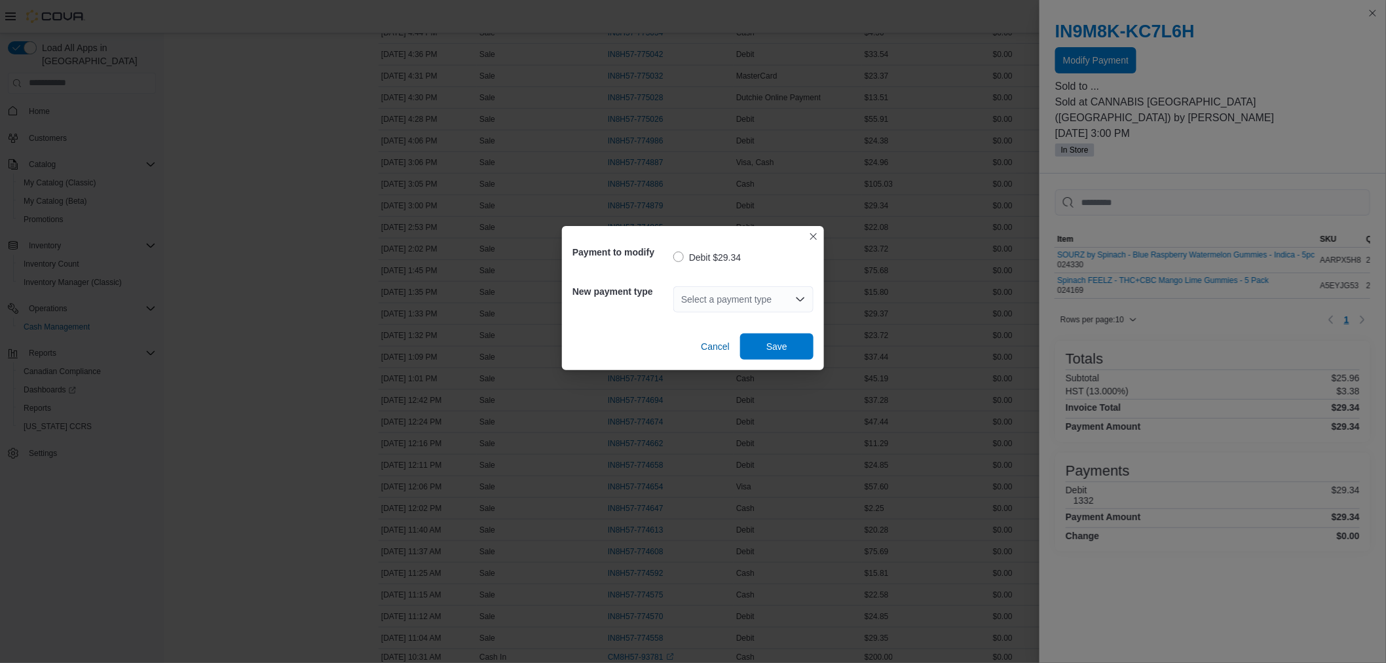
click at [732, 296] on div "Select a payment type" at bounding box center [743, 299] width 140 height 26
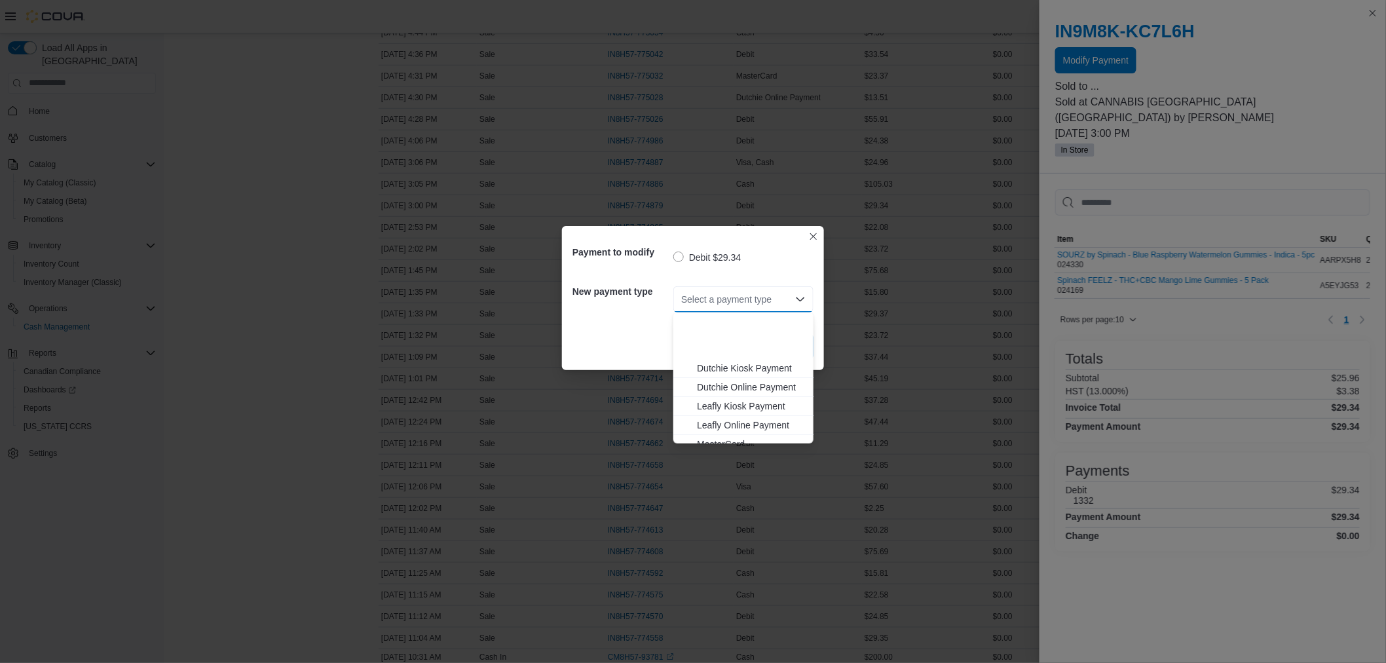
scroll to position [134, 0]
click at [714, 413] on span "Visa" at bounding box center [751, 415] width 109 height 13
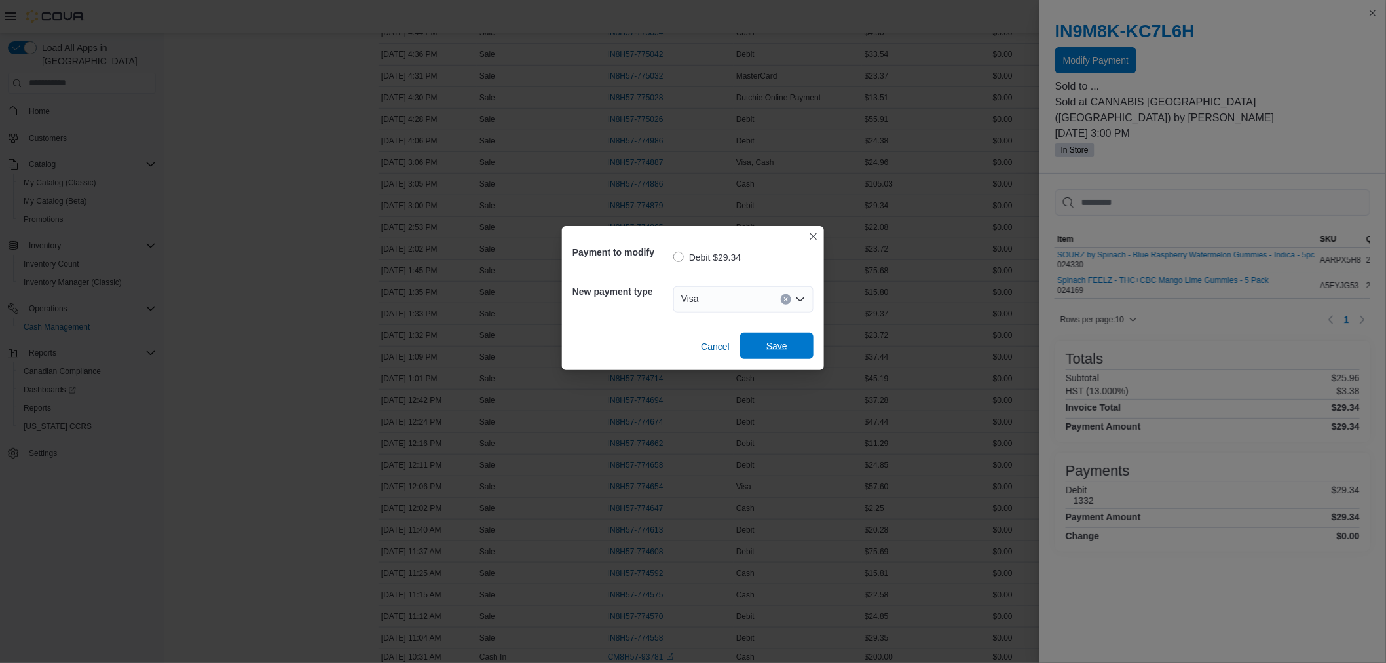
click at [787, 347] on span "Save" at bounding box center [776, 345] width 21 height 13
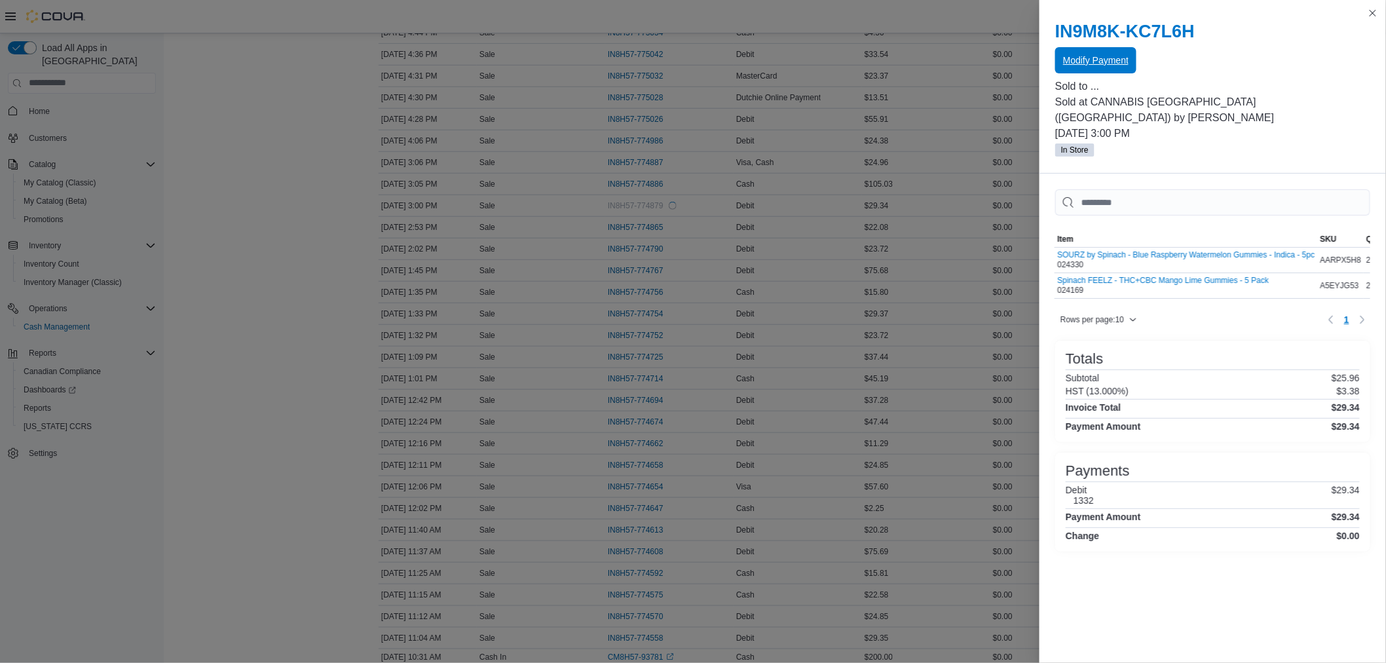
scroll to position [0, 0]
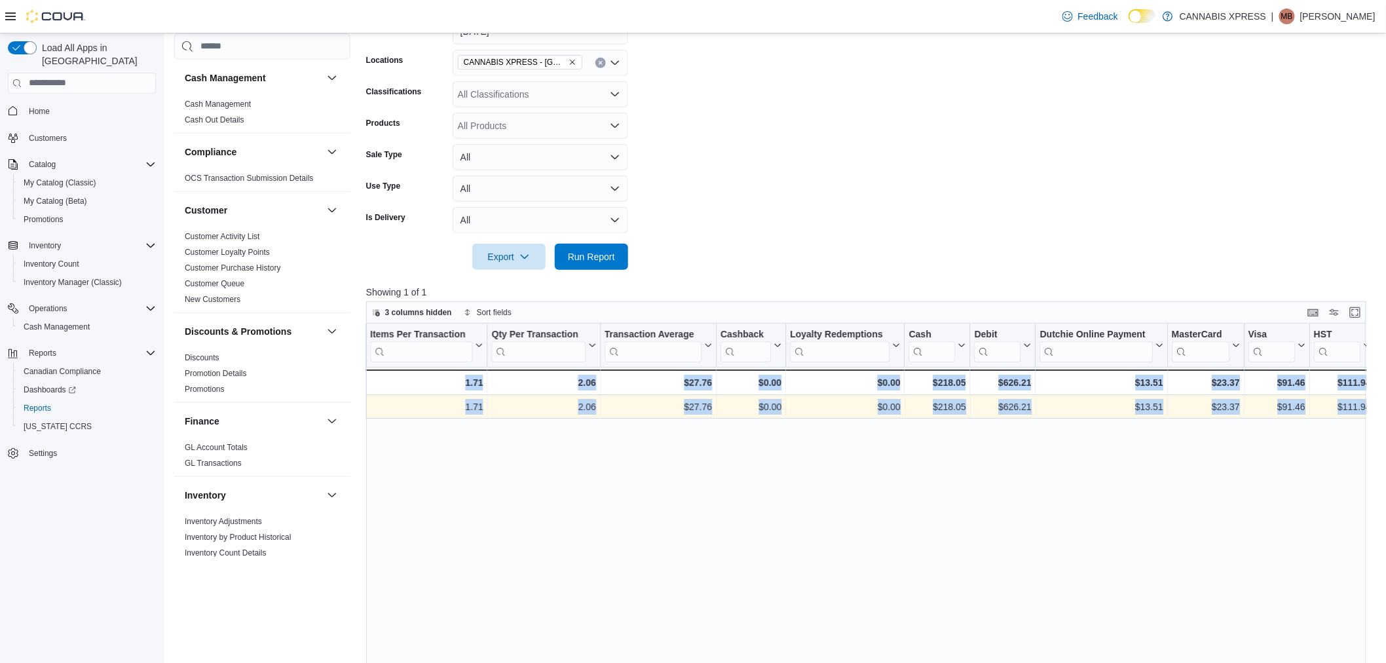
scroll to position [0, 1321]
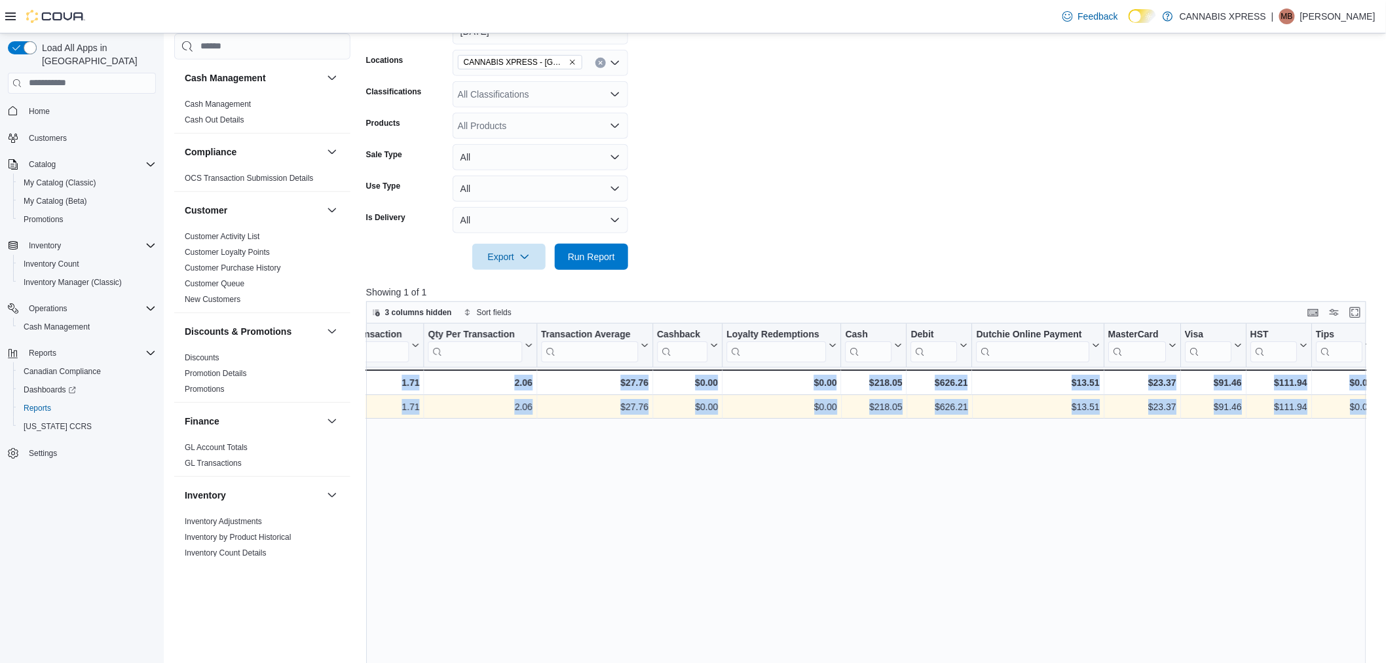
drag, startPoint x: 750, startPoint y: 397, endPoint x: 1460, endPoint y: 432, distance: 710.7
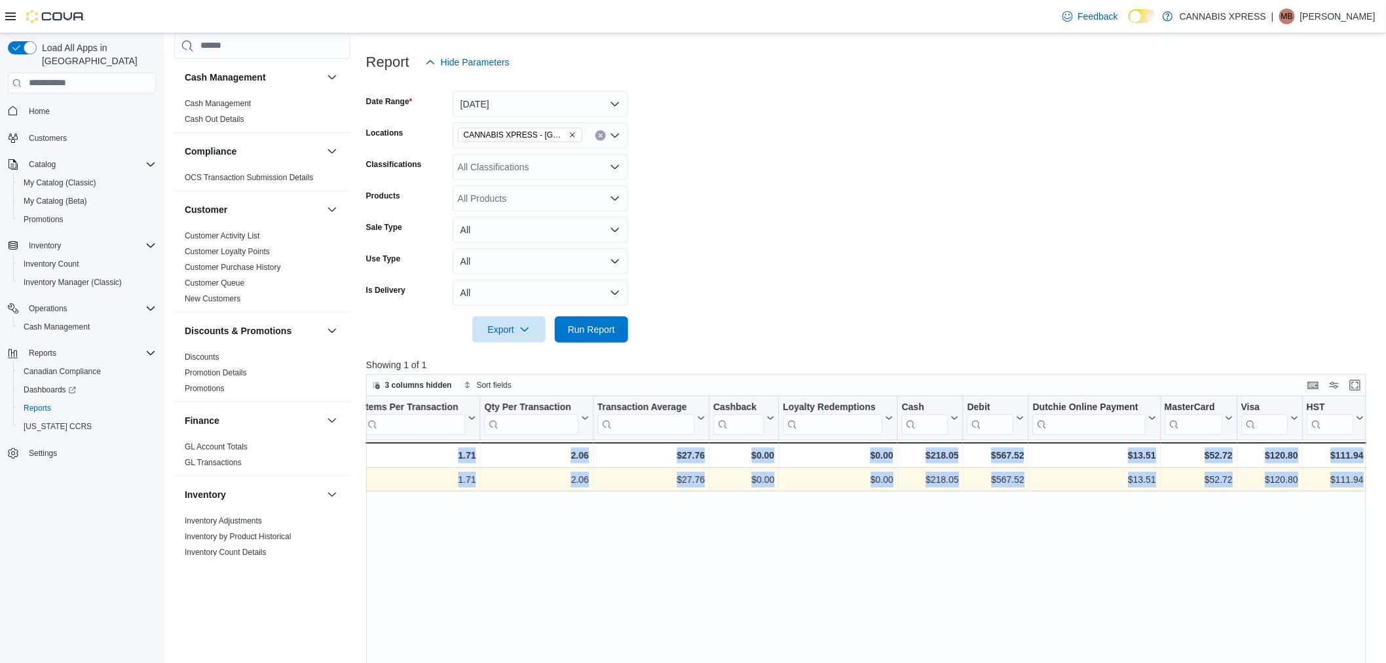
scroll to position [0, 1321]
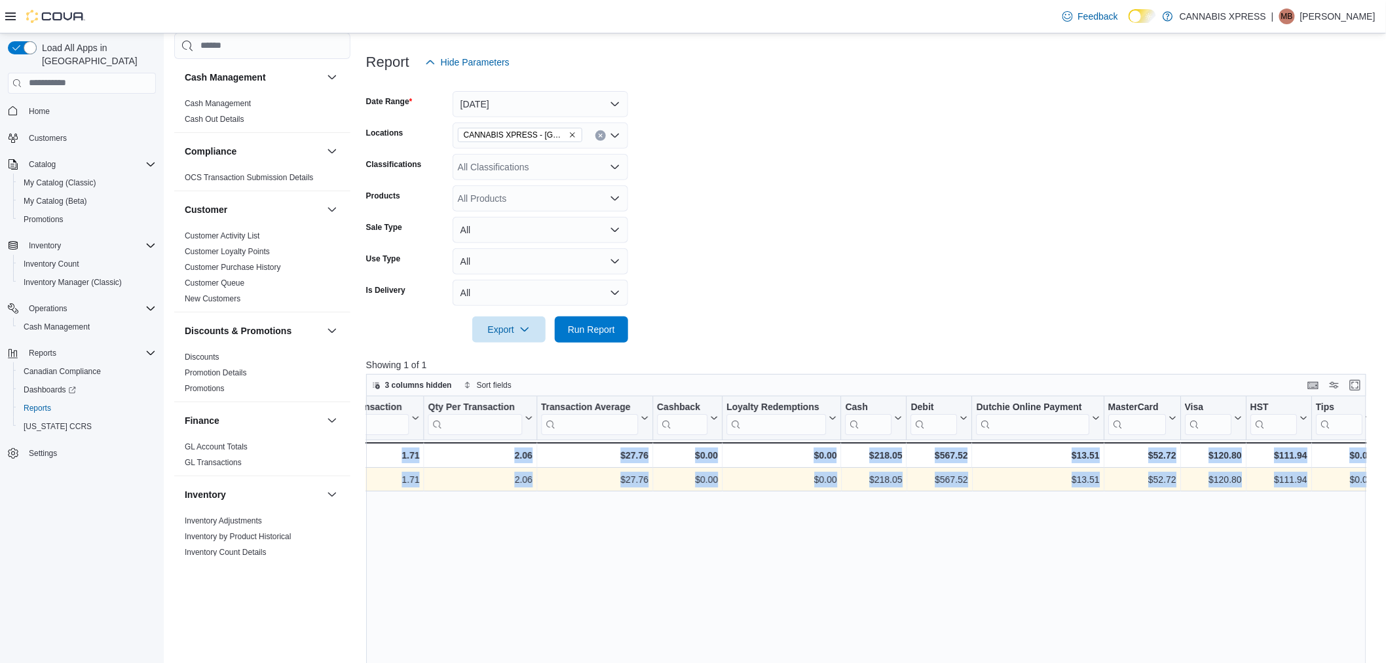
drag, startPoint x: 834, startPoint y: 473, endPoint x: 1490, endPoint y: 468, distance: 656.2
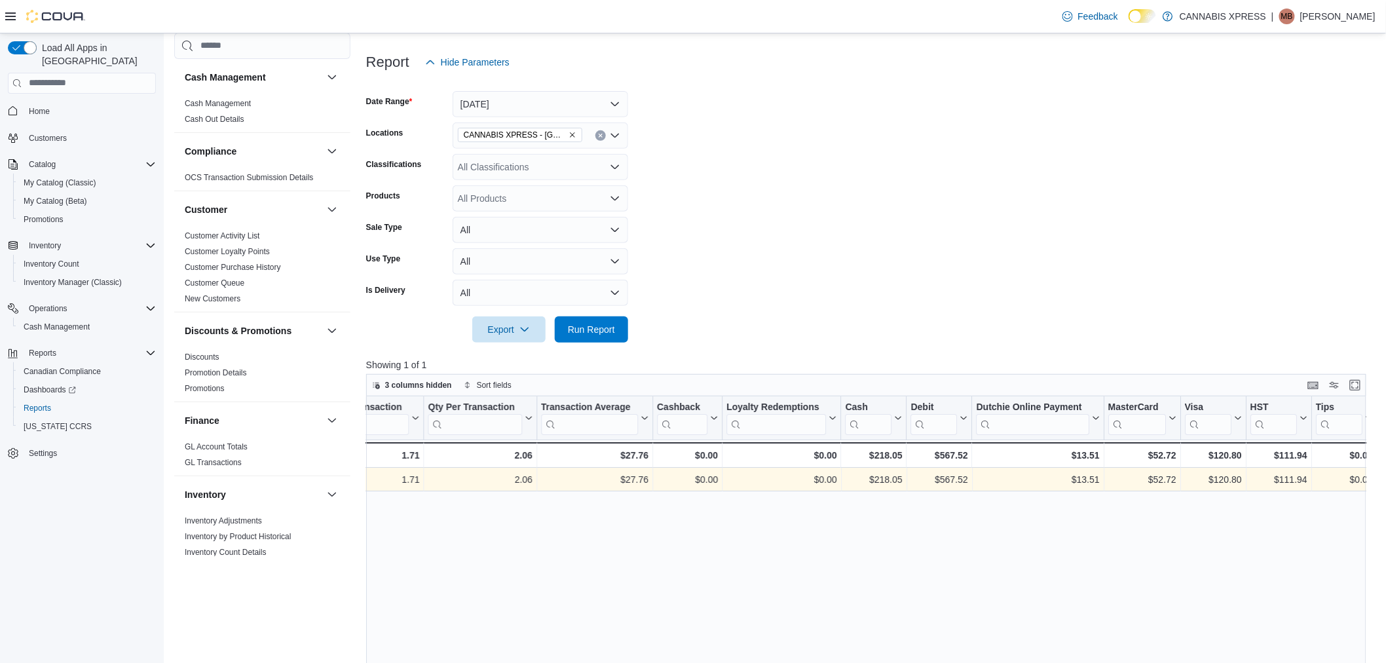
click at [1199, 310] on div at bounding box center [871, 311] width 1010 height 10
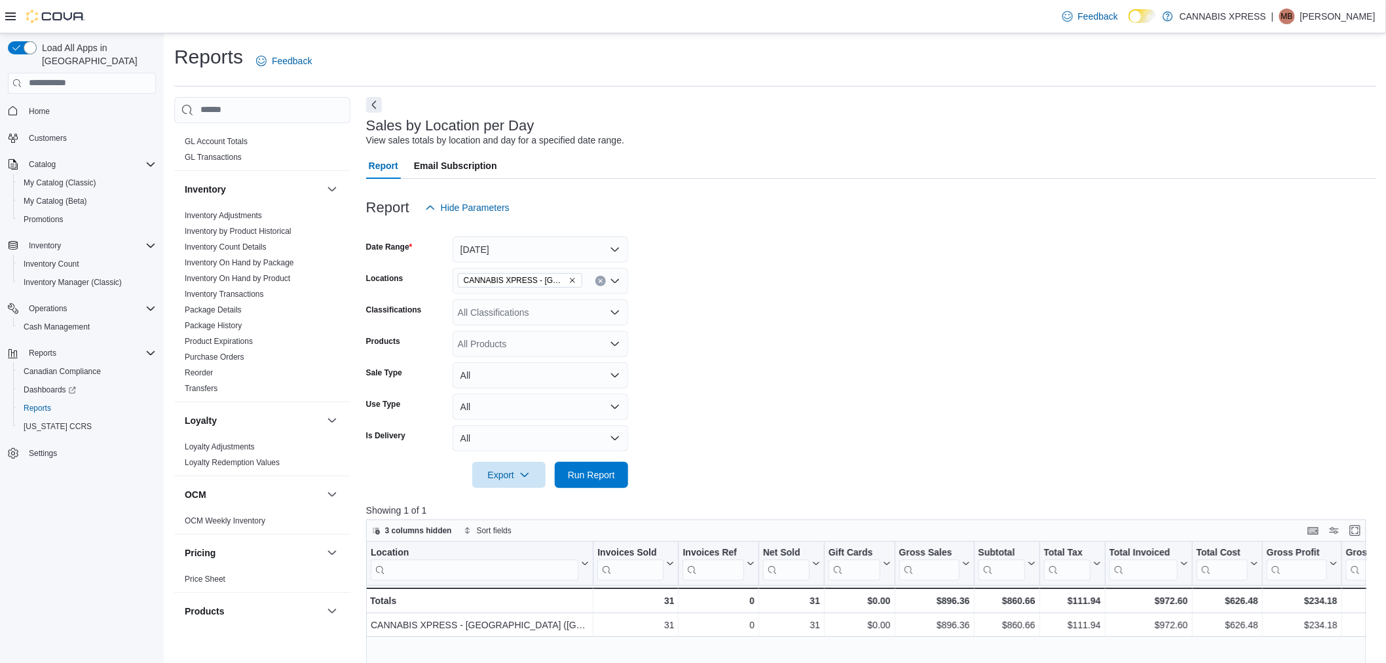
scroll to position [363, 0]
drag, startPoint x: 529, startPoint y: 246, endPoint x: 526, endPoint y: 254, distance: 9.1
click at [529, 246] on button "[DATE]" at bounding box center [539, 249] width 175 height 26
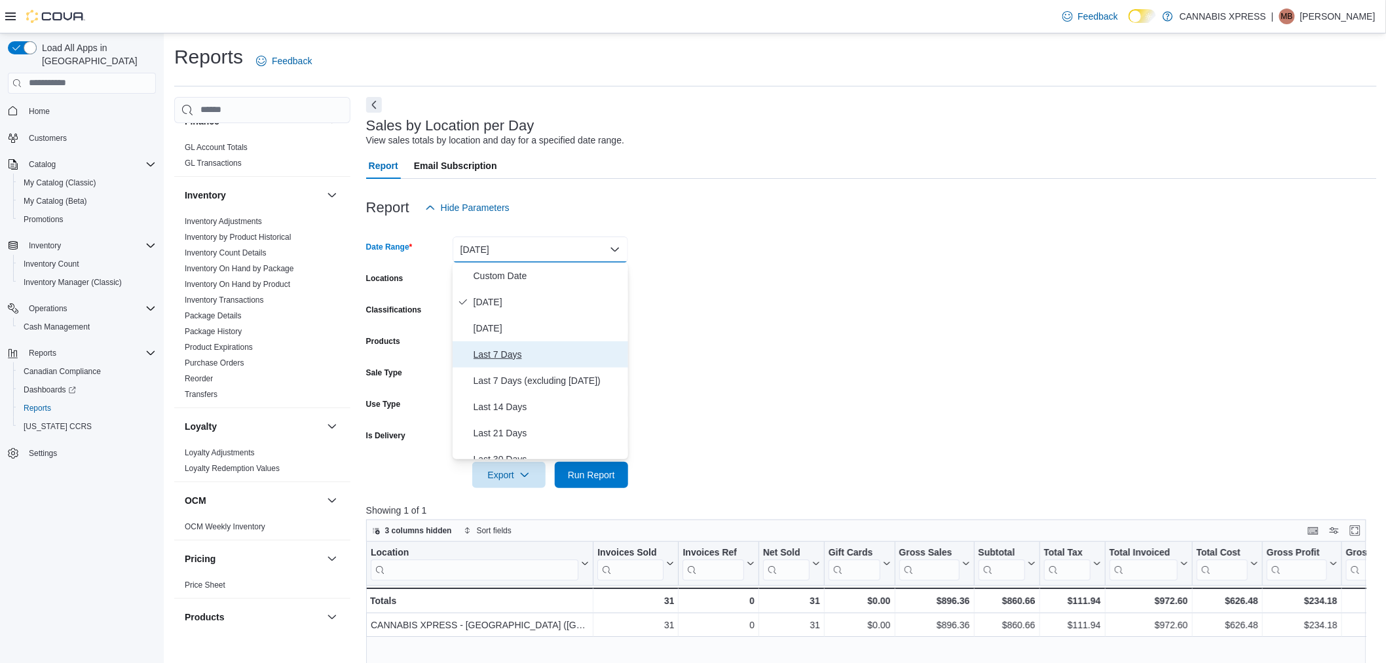
click at [492, 361] on span "Last 7 Days" at bounding box center [547, 354] width 149 height 16
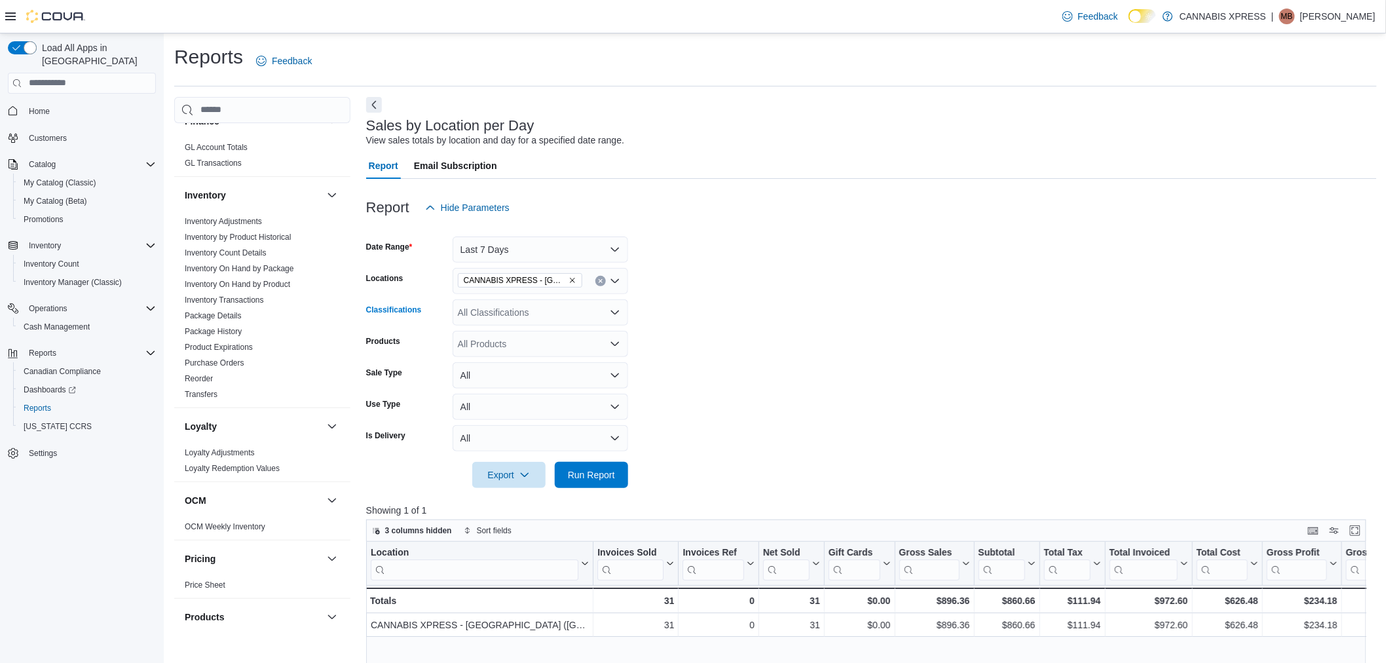
click at [506, 314] on div "All Classifications" at bounding box center [539, 312] width 175 height 26
click at [809, 259] on form "Date Range Last 7 Days Locations CANNABIS XPRESS - Ridgetown (Main Street) Clas…" at bounding box center [871, 354] width 1010 height 267
click at [600, 459] on div at bounding box center [871, 456] width 1010 height 10
click at [607, 477] on span "Run Report" at bounding box center [591, 474] width 47 height 13
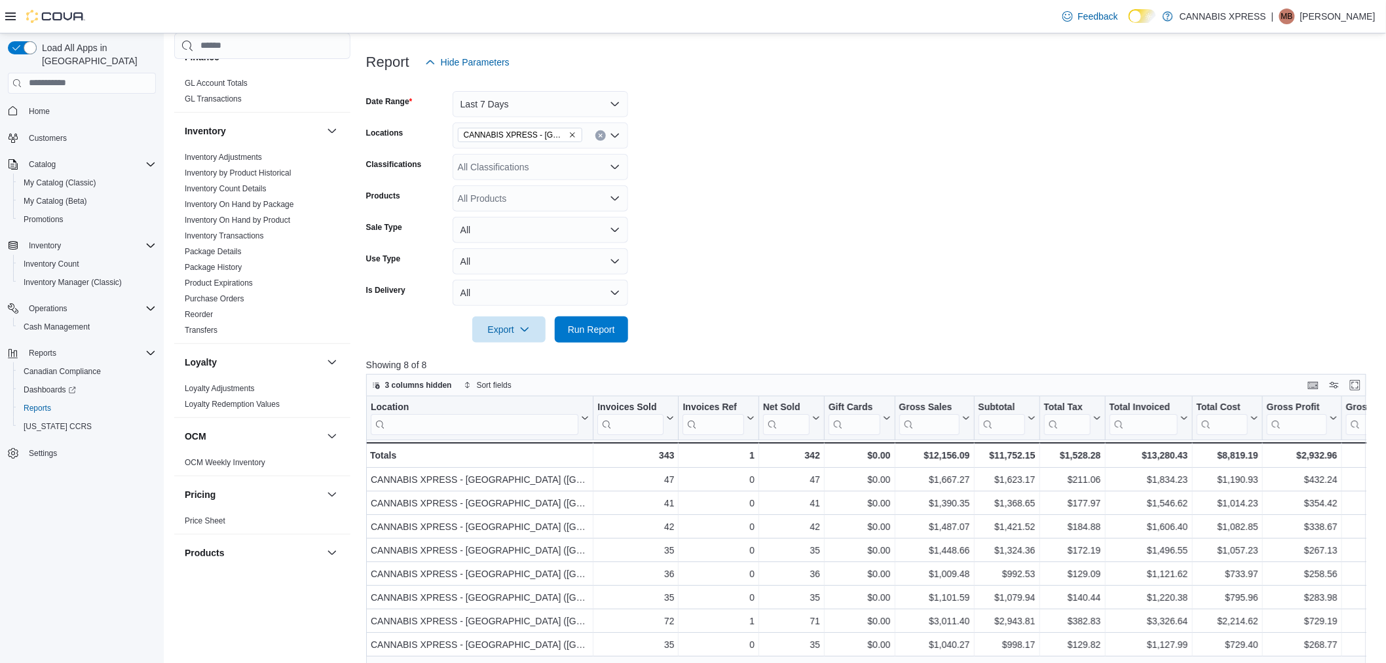
scroll to position [291, 0]
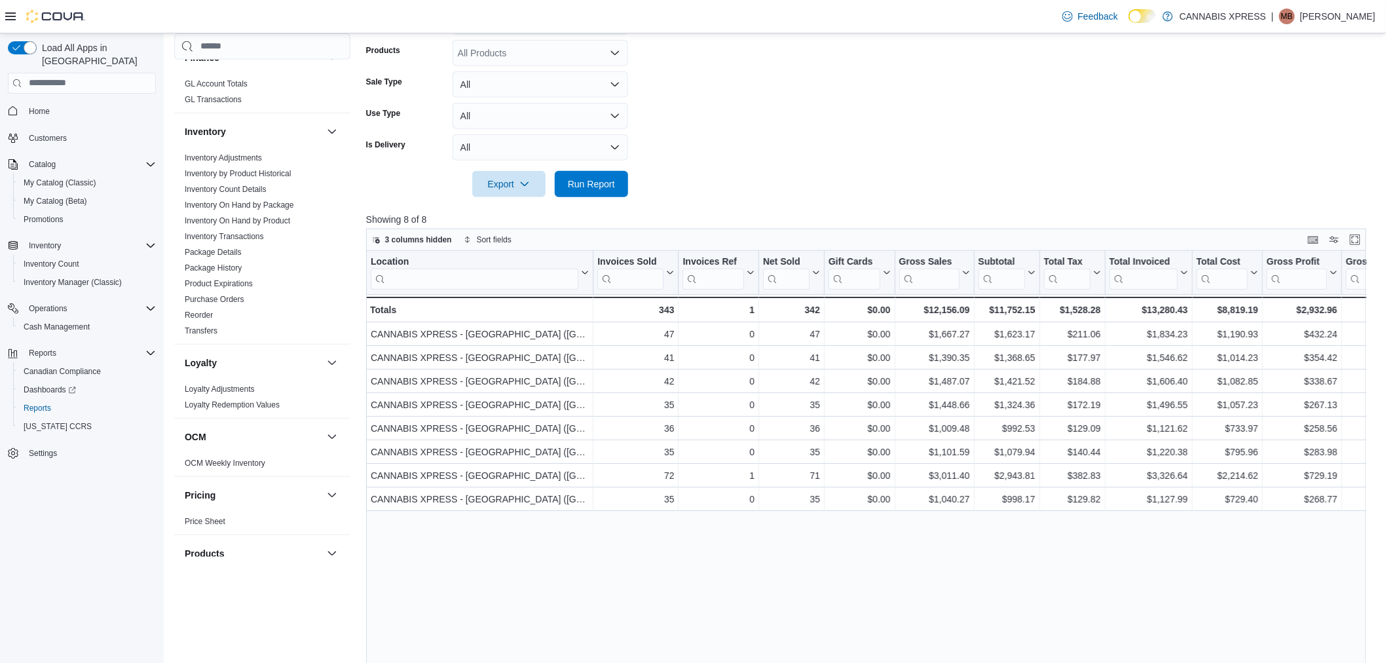
drag, startPoint x: 1308, startPoint y: 85, endPoint x: 1196, endPoint y: 115, distance: 116.6
click at [1308, 85] on form "Date Range Last 7 Days Locations CANNABIS XPRESS - Ridgetown (Main Street) Clas…" at bounding box center [871, 63] width 1010 height 267
click at [1332, 96] on form "Date Range Last 7 Days Locations CANNABIS XPRESS - Ridgetown (Main Street) Clas…" at bounding box center [871, 63] width 1010 height 267
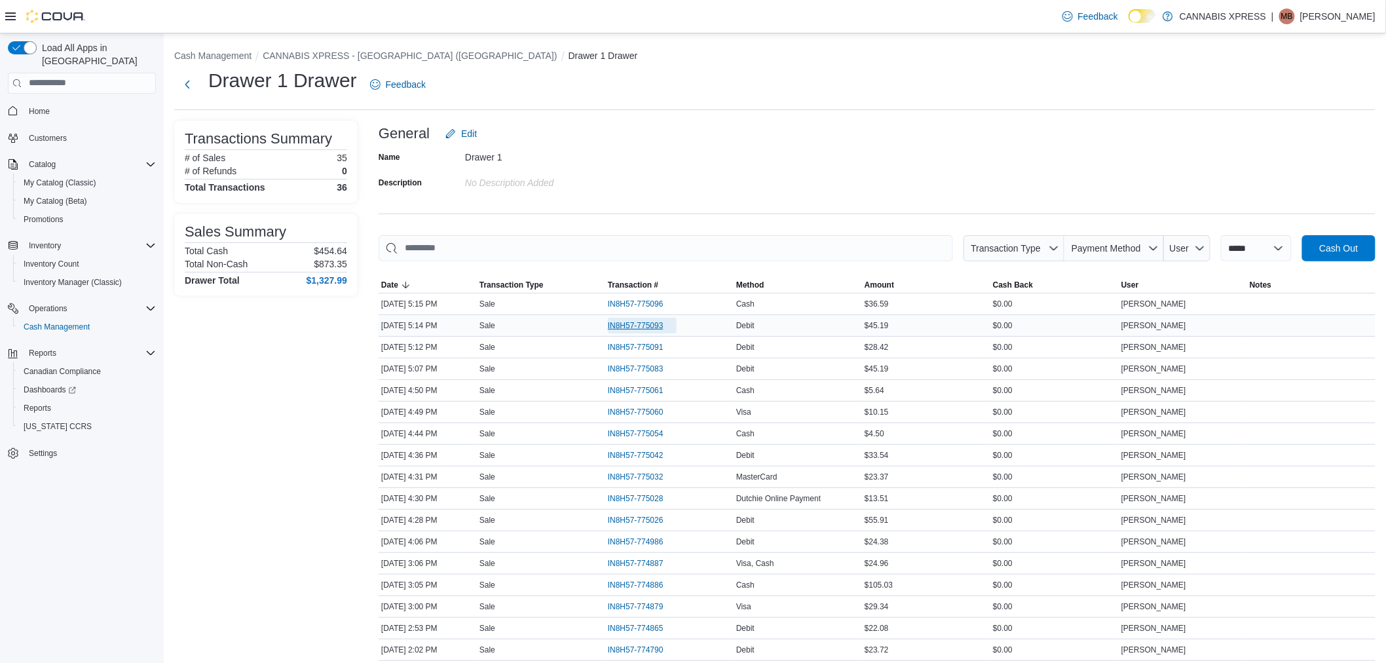
click at [619, 322] on span "IN8H57-775093" at bounding box center [636, 325] width 56 height 10
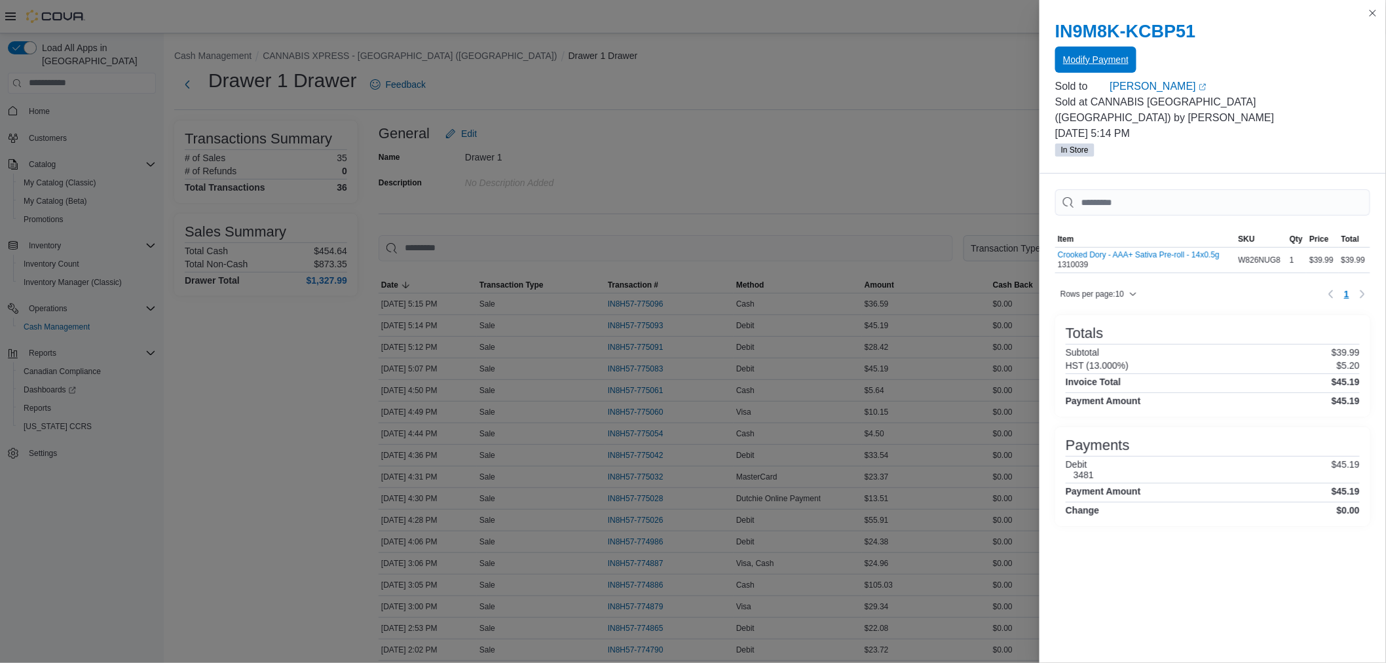
click at [1078, 61] on span "Modify Payment" at bounding box center [1095, 59] width 65 height 13
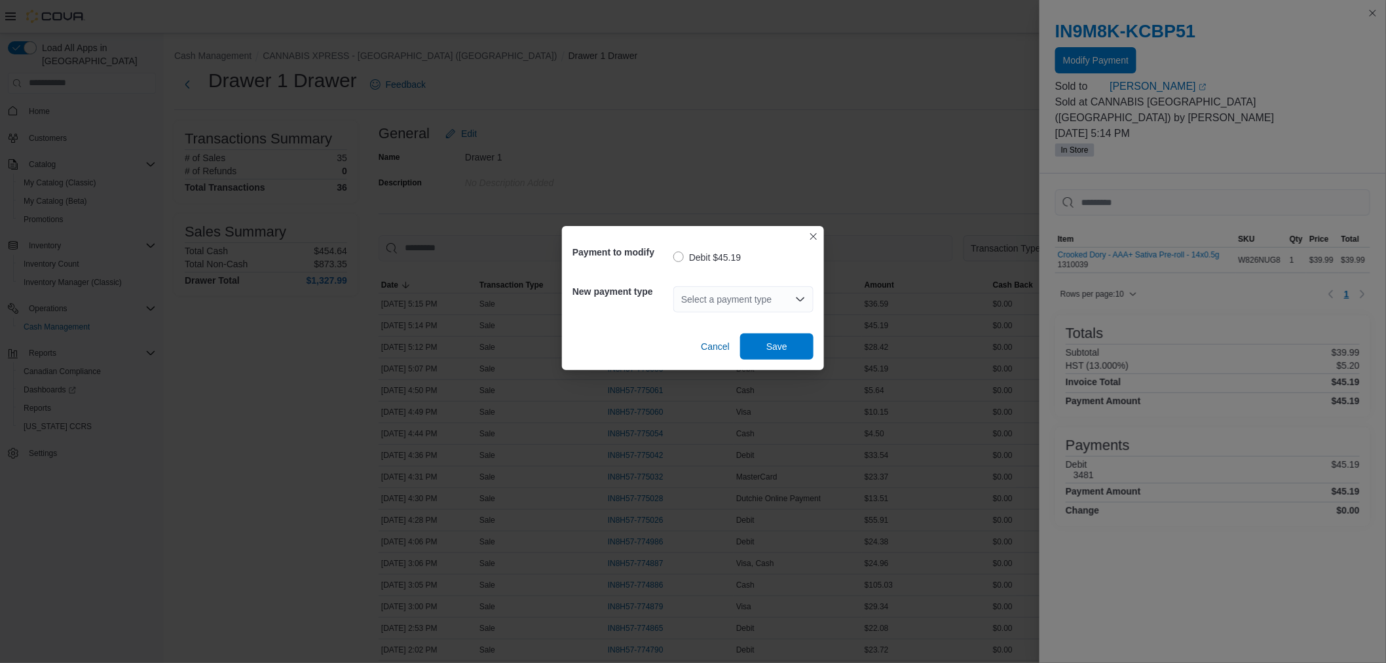
click at [730, 300] on div "Select a payment type" at bounding box center [743, 299] width 140 height 26
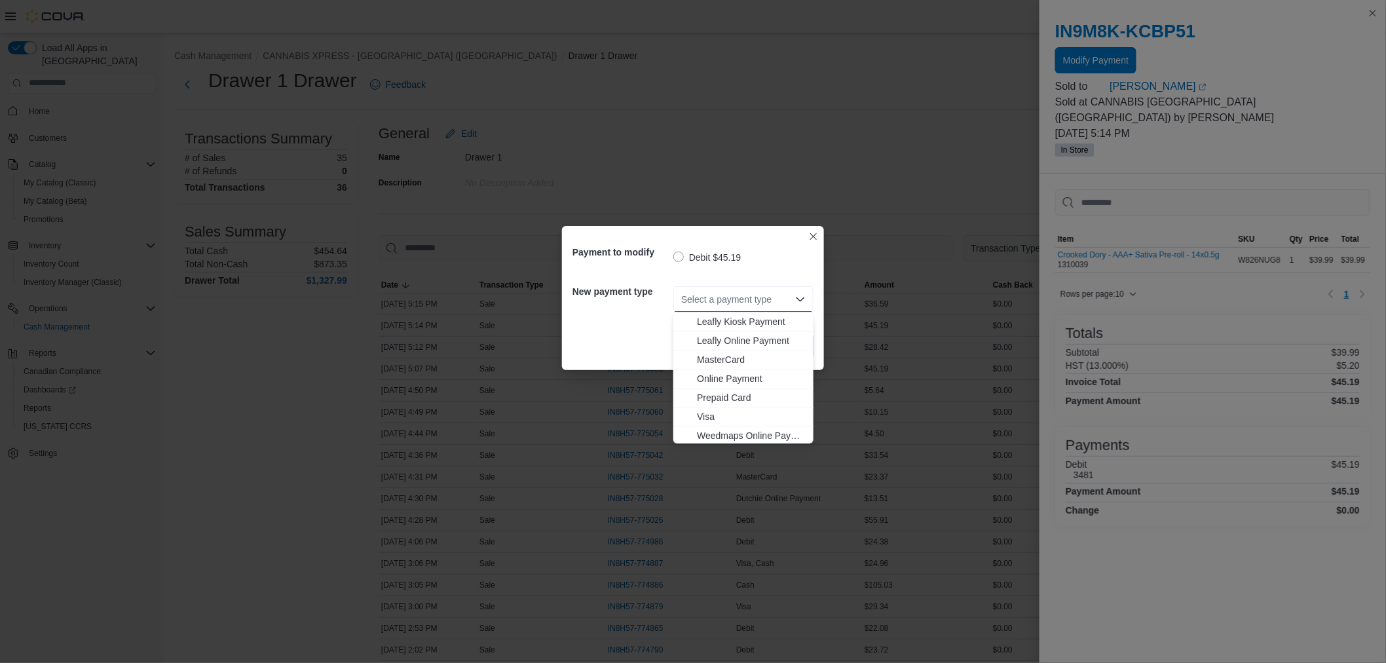
scroll to position [134, 0]
click at [719, 411] on span "Visa" at bounding box center [751, 415] width 109 height 13
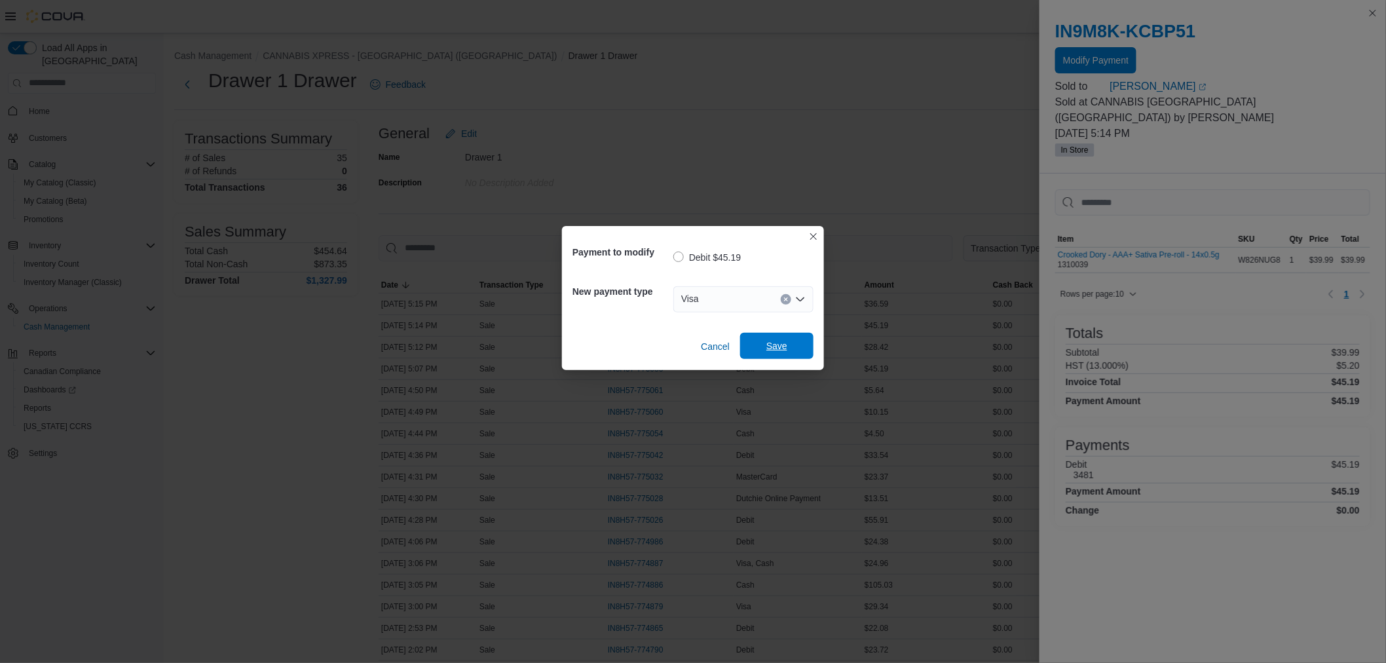
click at [800, 337] on span "Save" at bounding box center [777, 346] width 58 height 26
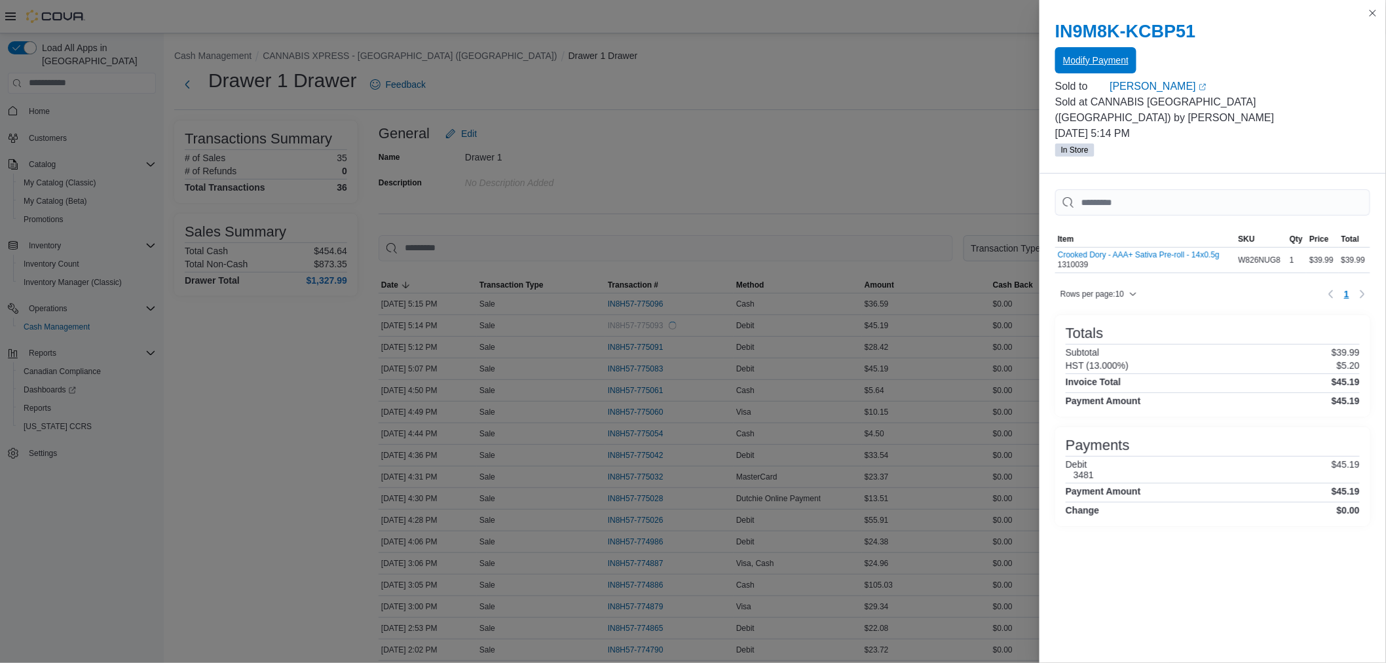
scroll to position [0, 0]
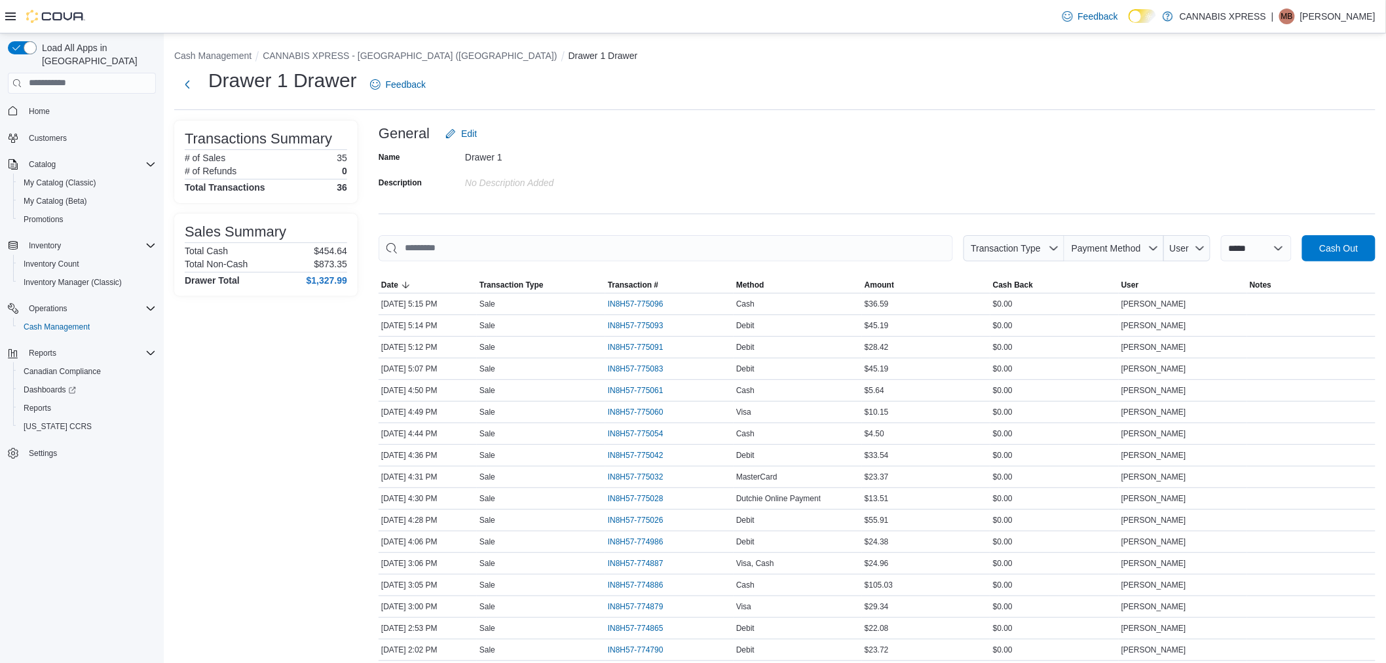
drag, startPoint x: 1270, startPoint y: 85, endPoint x: 1035, endPoint y: 63, distance: 236.8
click at [1270, 85] on div "Drawer 1 Drawer Feedback" at bounding box center [774, 84] width 1201 height 34
click at [221, 415] on div "Transactions Summary # of Sales 35 # of Refunds 0 Total Transactions 36 Sales S…" at bounding box center [265, 621] width 183 height 1003
click at [619, 115] on div "**********" at bounding box center [775, 605] width 1222 height 1144
